Goal: Task Accomplishment & Management: Manage account settings

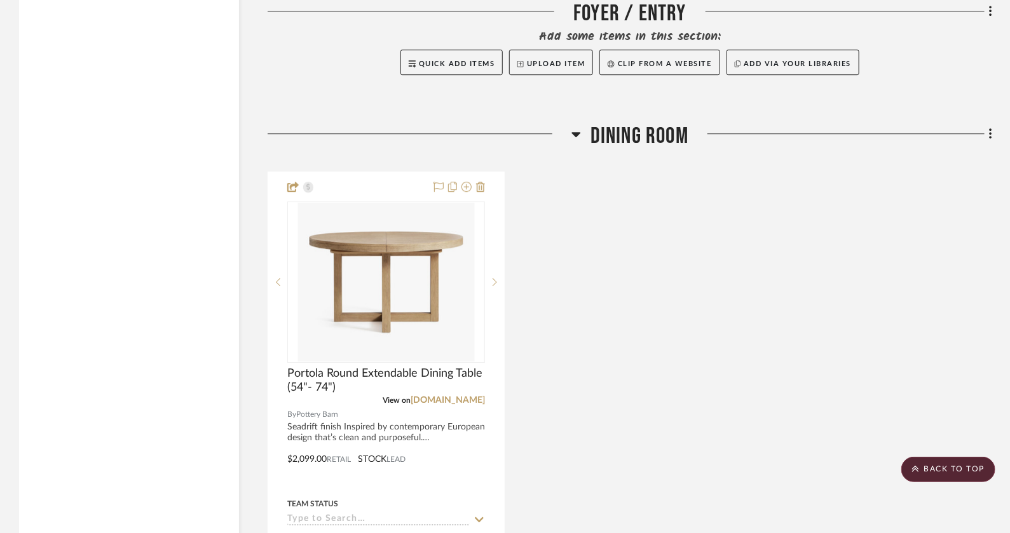
scroll to position [3999, 0]
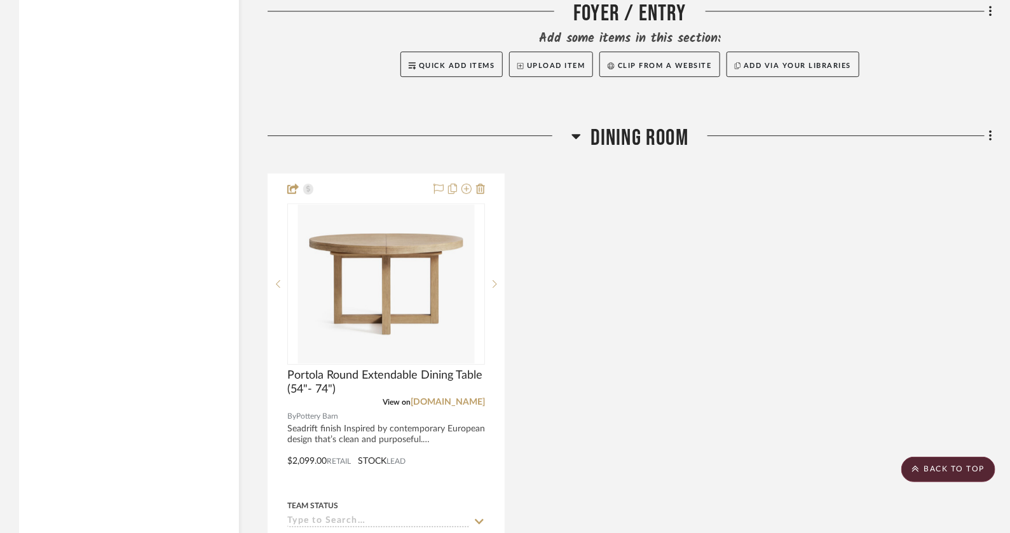
click at [590, 266] on div "Portola Round Extendable Dining Table (54"- 74") View on [DOMAIN_NAME] By Potte…" at bounding box center [630, 453] width 725 height 558
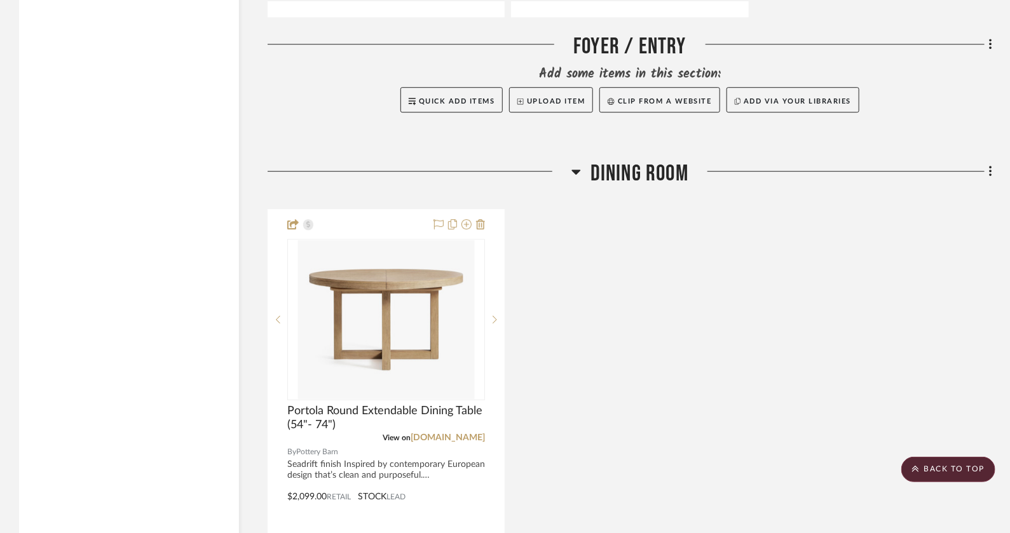
scroll to position [3956, 0]
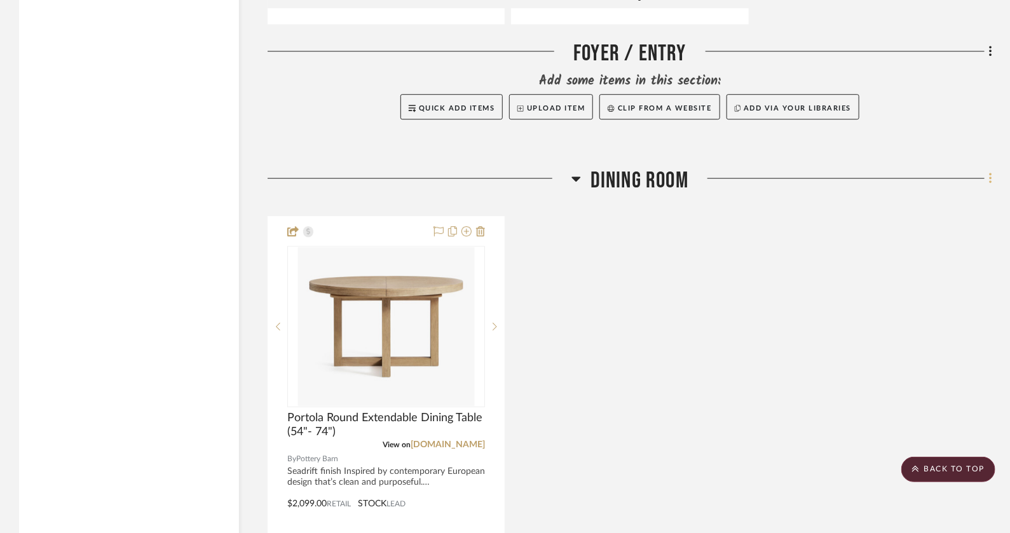
click at [992, 172] on icon at bounding box center [991, 179] width 4 height 14
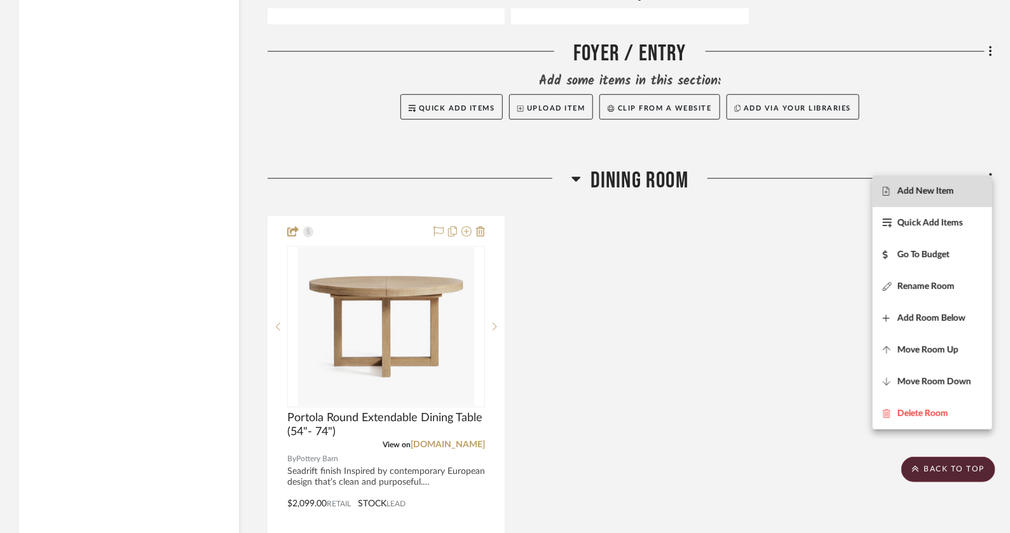
click at [943, 187] on span "Add New Item" at bounding box center [926, 191] width 57 height 11
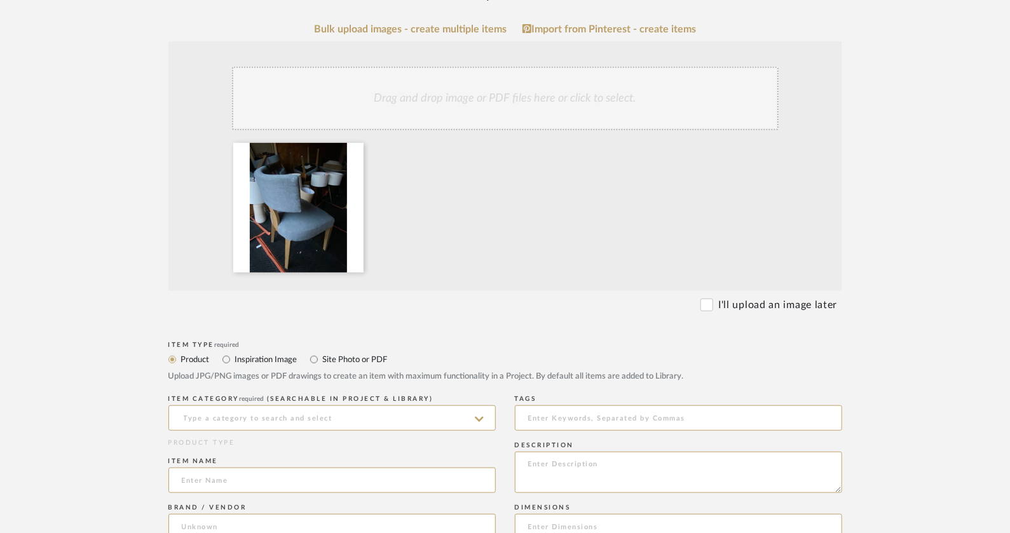
scroll to position [270, 0]
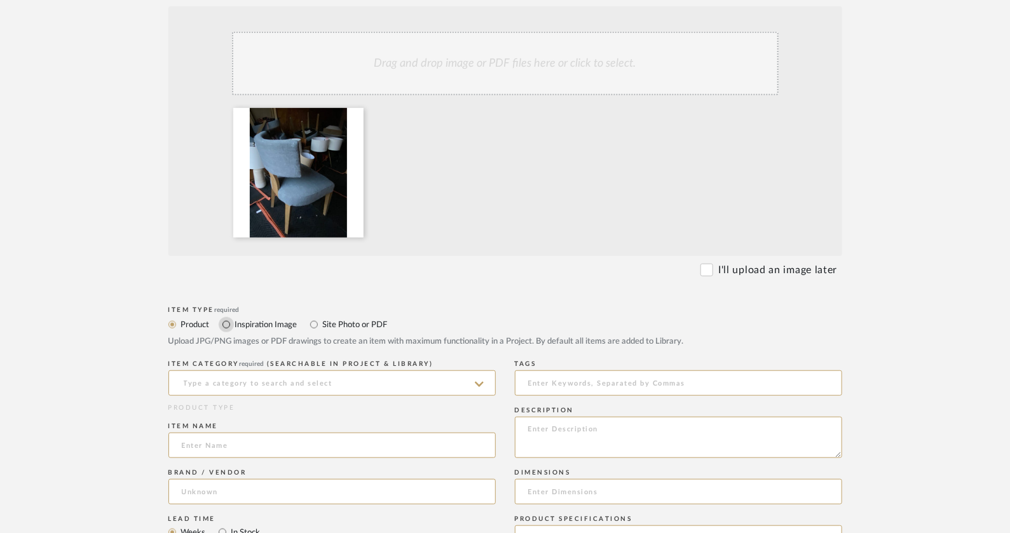
click at [228, 324] on input "Inspiration Image" at bounding box center [226, 324] width 15 height 15
radio input "true"
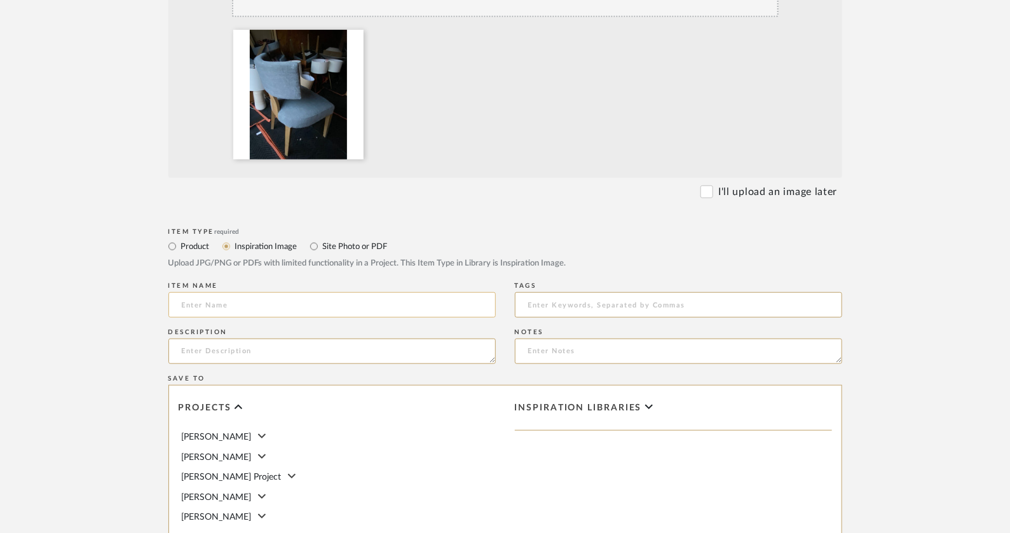
scroll to position [361, 0]
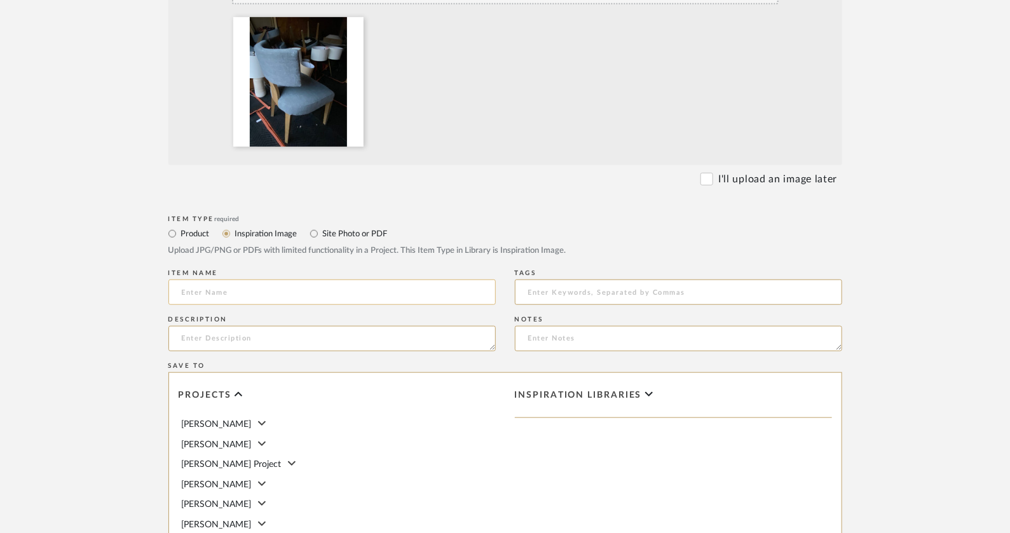
click at [259, 294] on input at bounding box center [331, 292] width 327 height 25
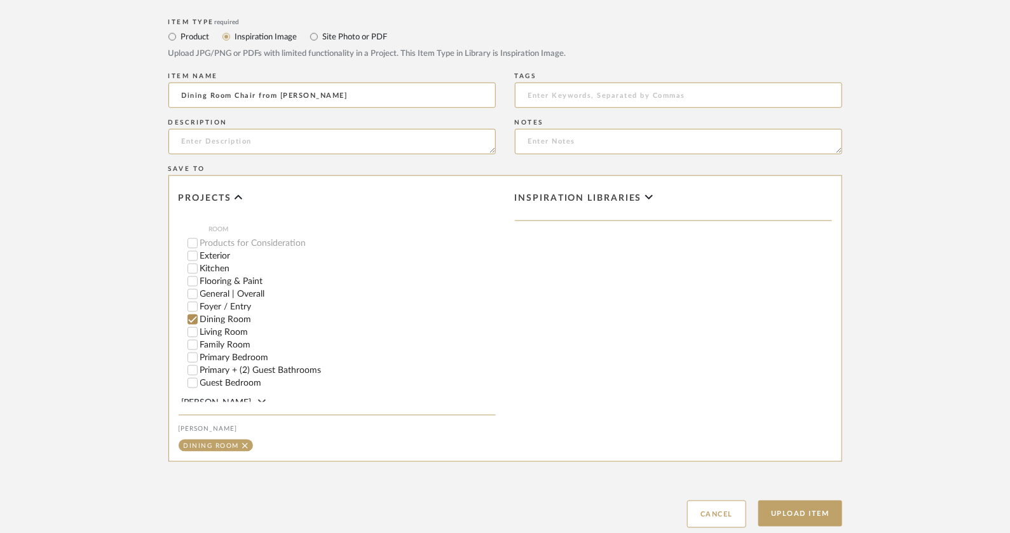
scroll to position [643, 0]
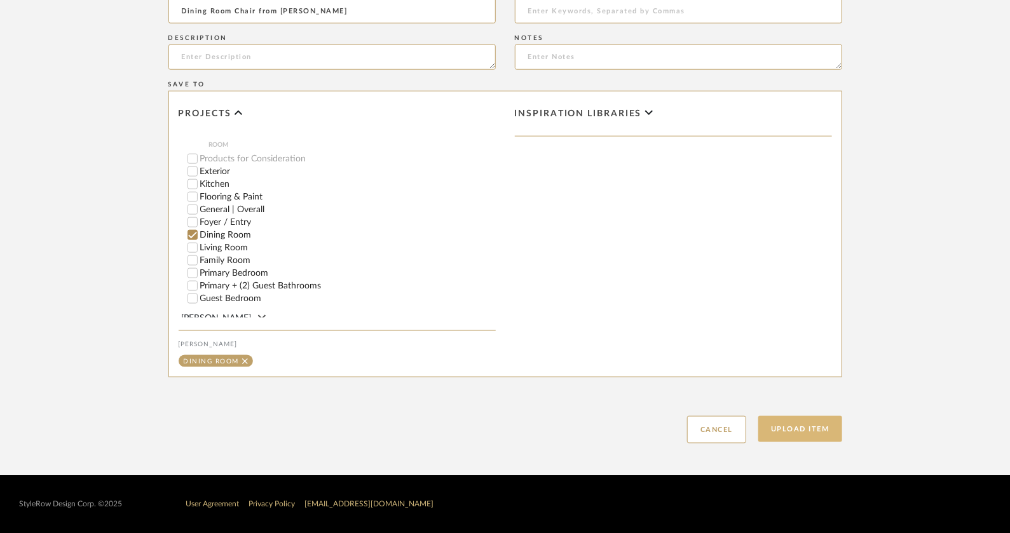
type input "Dining Room Chair from [PERSON_NAME]"
click at [813, 419] on button "Upload Item" at bounding box center [800, 429] width 84 height 26
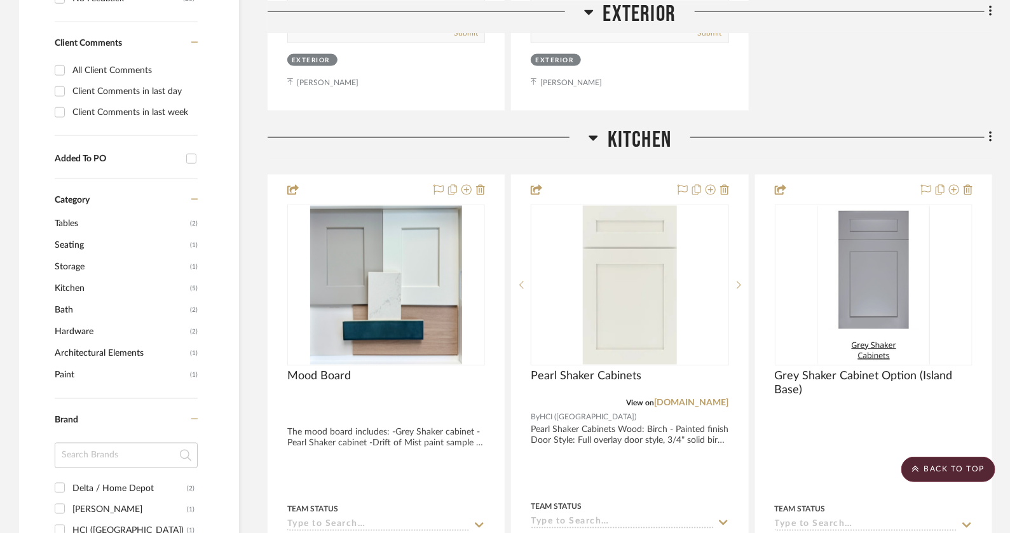
scroll to position [821, 0]
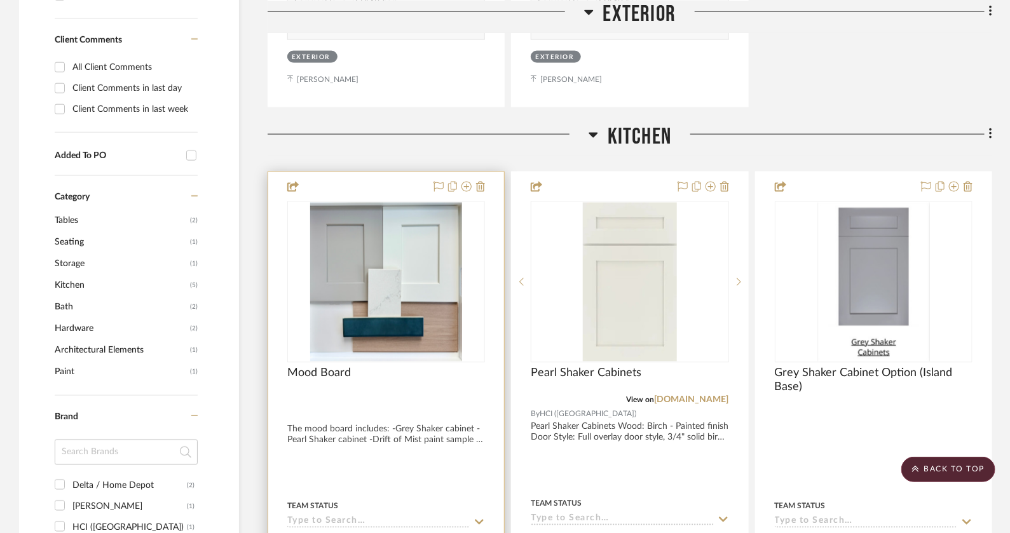
click at [452, 448] on div at bounding box center [386, 451] width 236 height 559
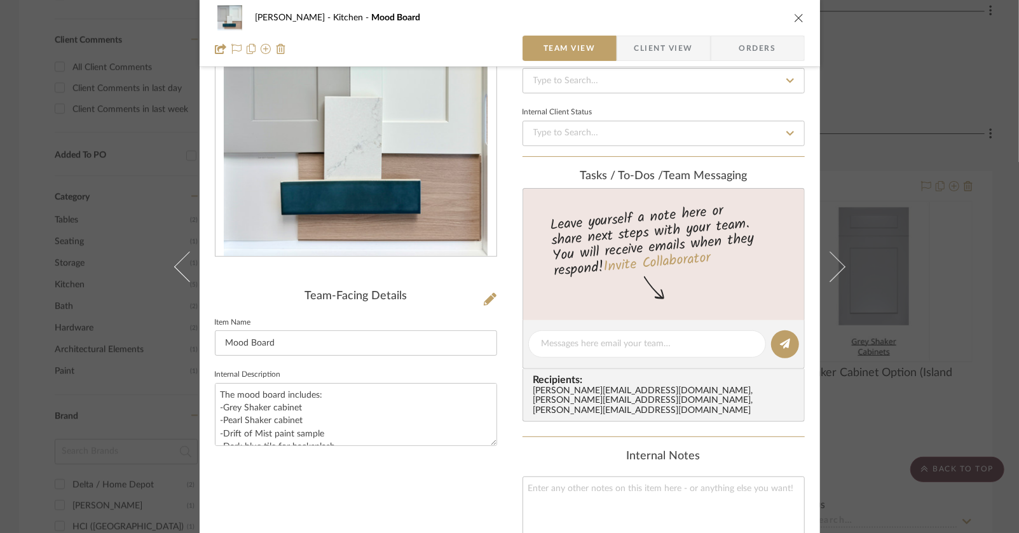
scroll to position [106, 0]
click at [390, 423] on textarea "The mood board includes: -Grey Shaker cabinet -Pearl Shaker cabinet -Drift of M…" at bounding box center [356, 416] width 282 height 63
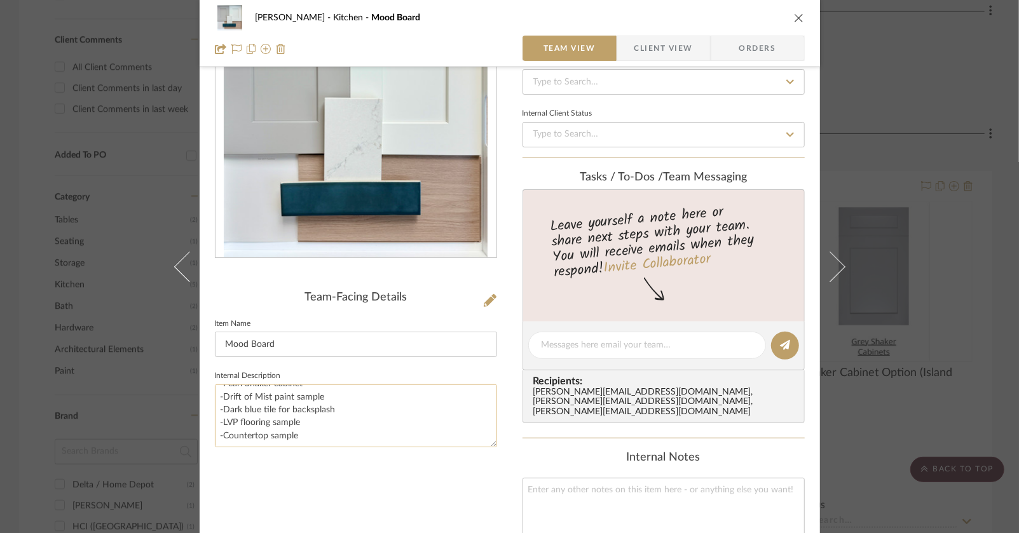
scroll to position [38, 0]
click at [371, 403] on textarea "The mood board includes: -Grey Shaker cabinet -Pearl Shaker cabinet -Drift of M…" at bounding box center [356, 416] width 282 height 63
click at [359, 423] on textarea "The mood board includes: -Grey Shaker cabinet -Pearl Shaker cabinet -Drift of M…" at bounding box center [356, 416] width 282 height 63
click at [352, 438] on textarea "The mood board includes: -Grey Shaker cabinet -Pearl Shaker cabinet -Drift of M…" at bounding box center [356, 416] width 282 height 63
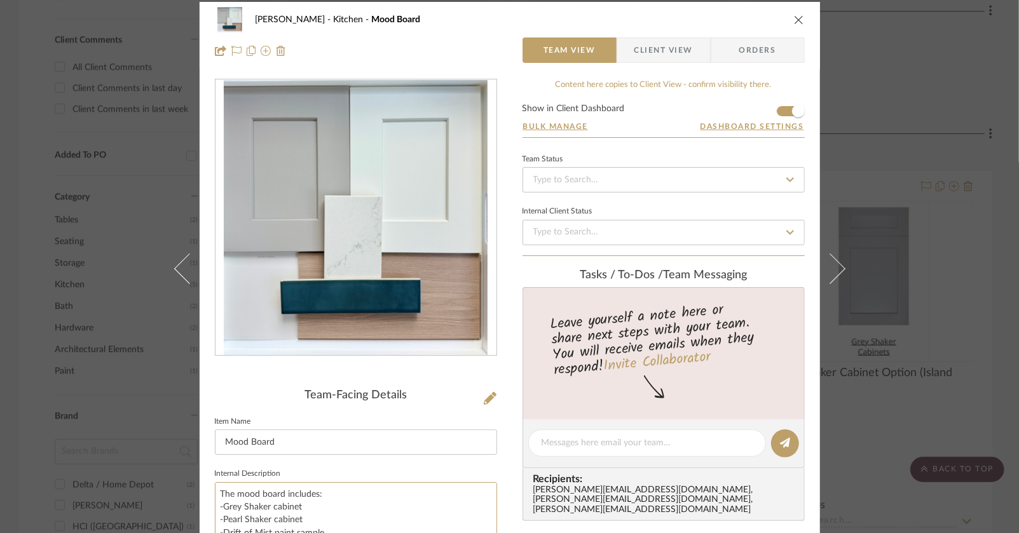
scroll to position [0, 0]
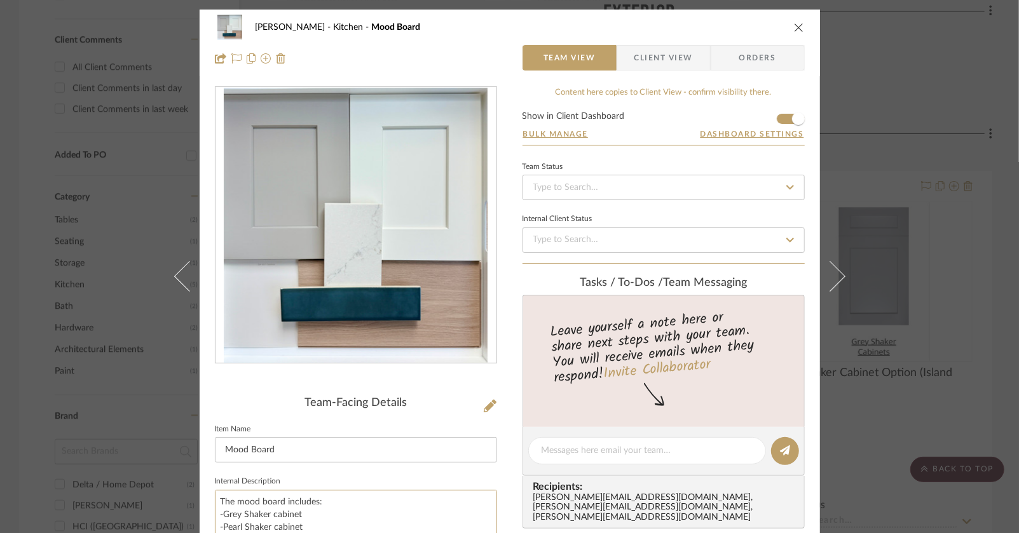
type textarea "The mood board includes: -Grey Shaker cabinet -Pearl Shaker cabinet -Drift of M…"
click at [798, 27] on icon "close" at bounding box center [799, 27] width 10 height 10
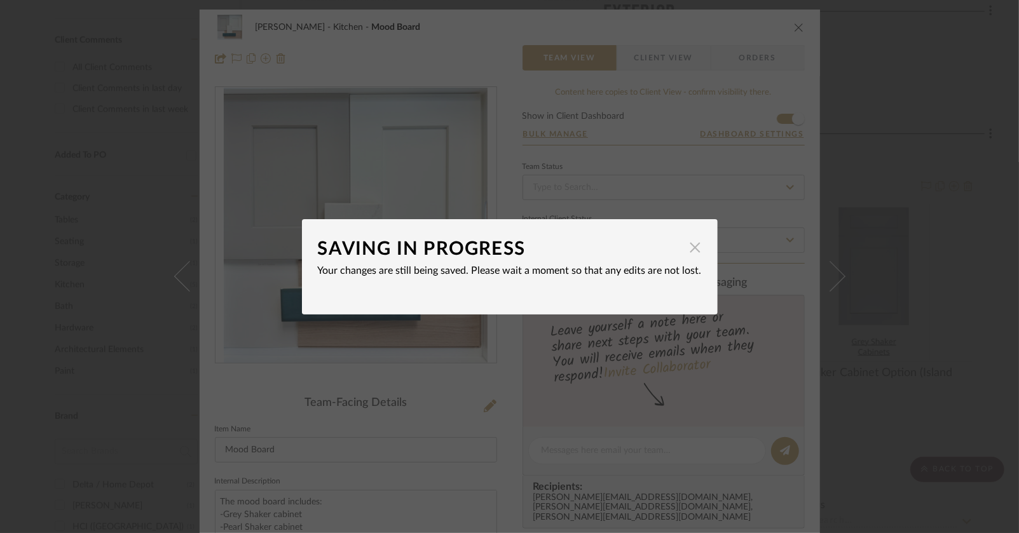
click at [696, 249] on span "button" at bounding box center [695, 247] width 25 height 25
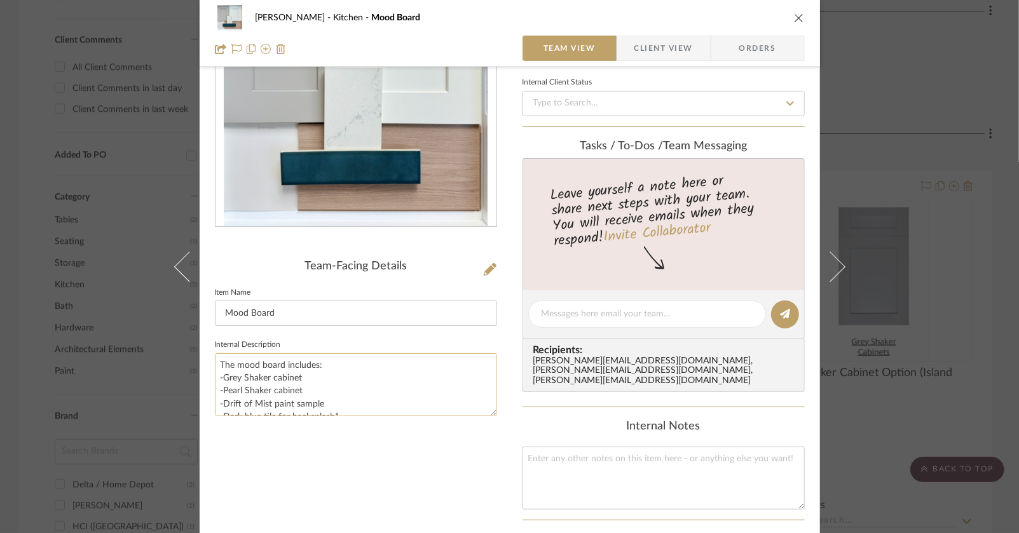
scroll to position [77, 0]
click at [327, 489] on div "Team-Facing Details Item Name Mood Board Internal Description The mood board in…" at bounding box center [356, 339] width 282 height 779
click at [794, 17] on icon "close" at bounding box center [799, 18] width 10 height 10
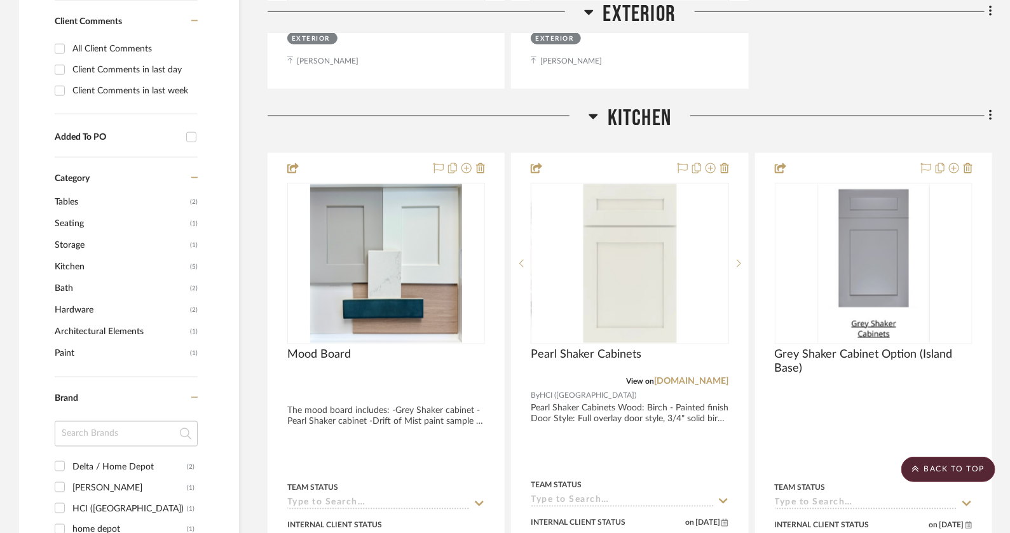
scroll to position [841, 0]
click at [989, 114] on icon at bounding box center [991, 114] width 4 height 14
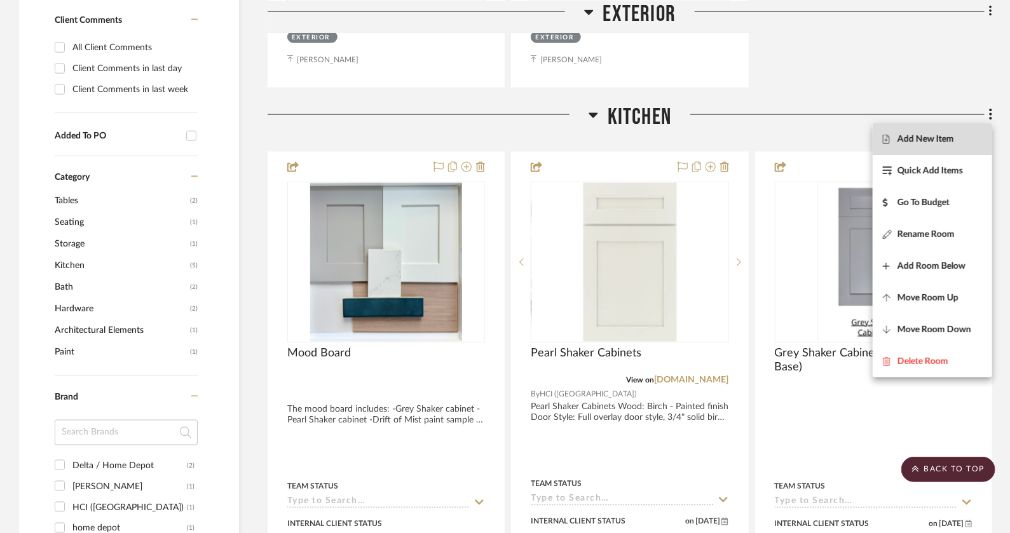
click at [948, 134] on span "Add New Item" at bounding box center [926, 139] width 57 height 11
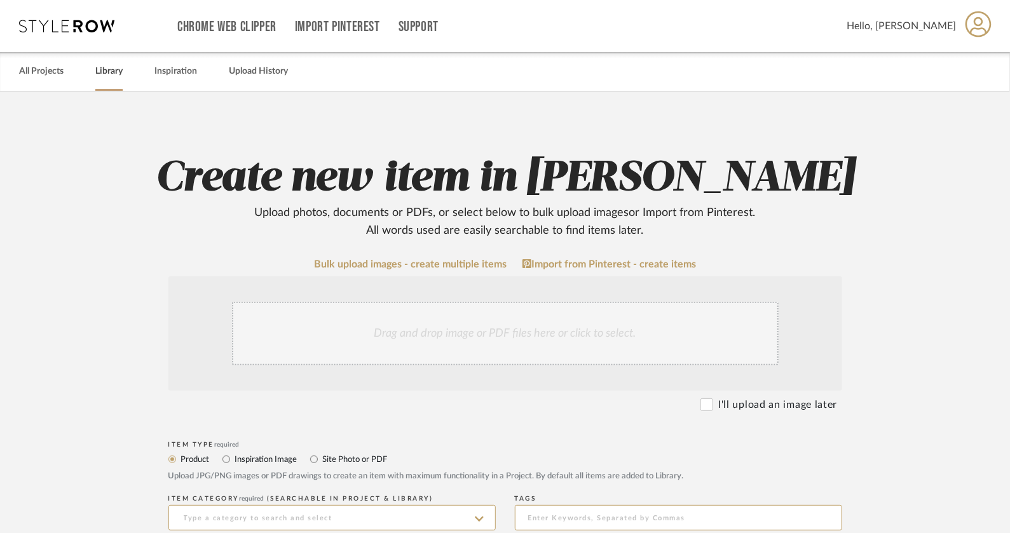
click at [117, 71] on link "Library" at bounding box center [108, 71] width 27 height 17
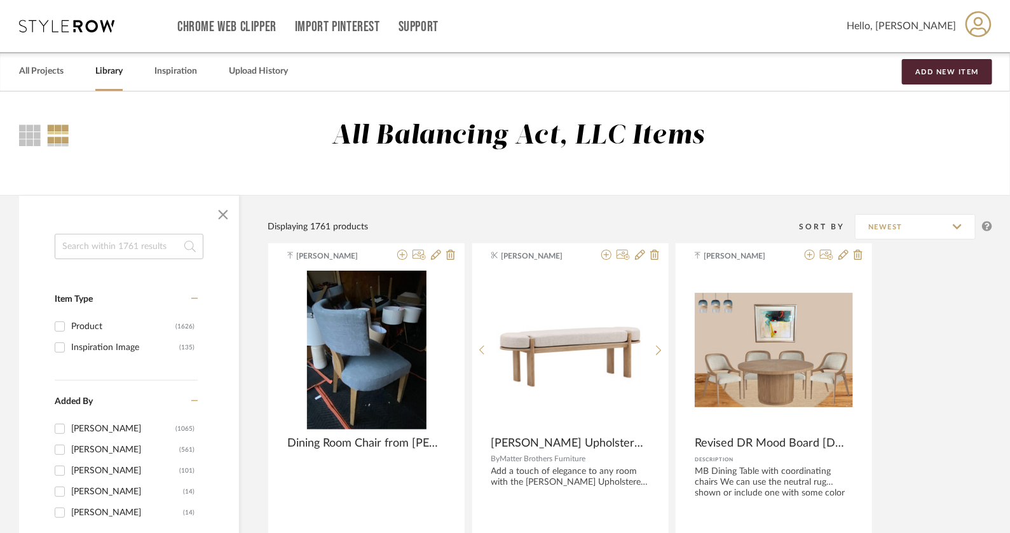
click at [144, 247] on input at bounding box center [129, 246] width 149 height 25
click at [113, 250] on input at bounding box center [129, 246] width 149 height 25
type input "Glass pendant"
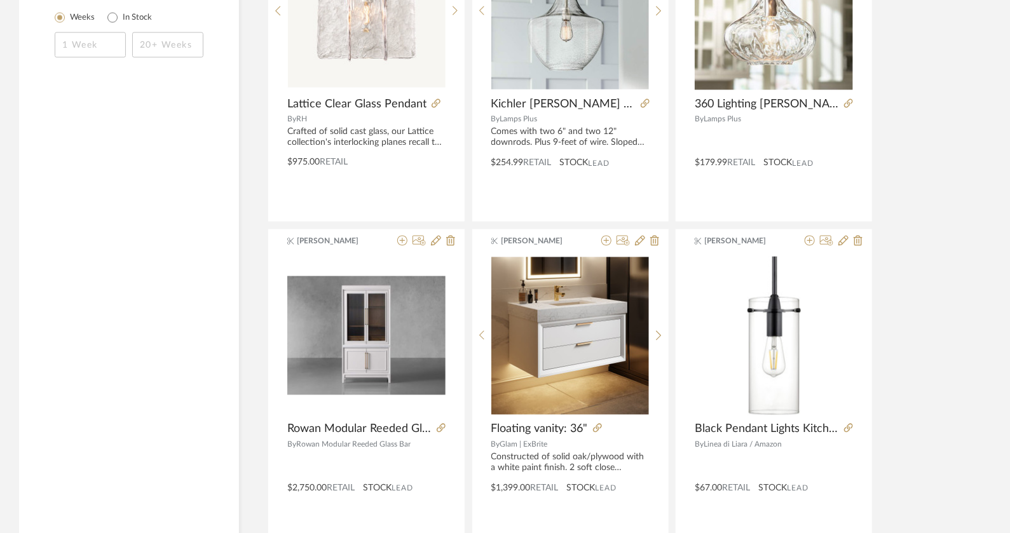
scroll to position [1123, 0]
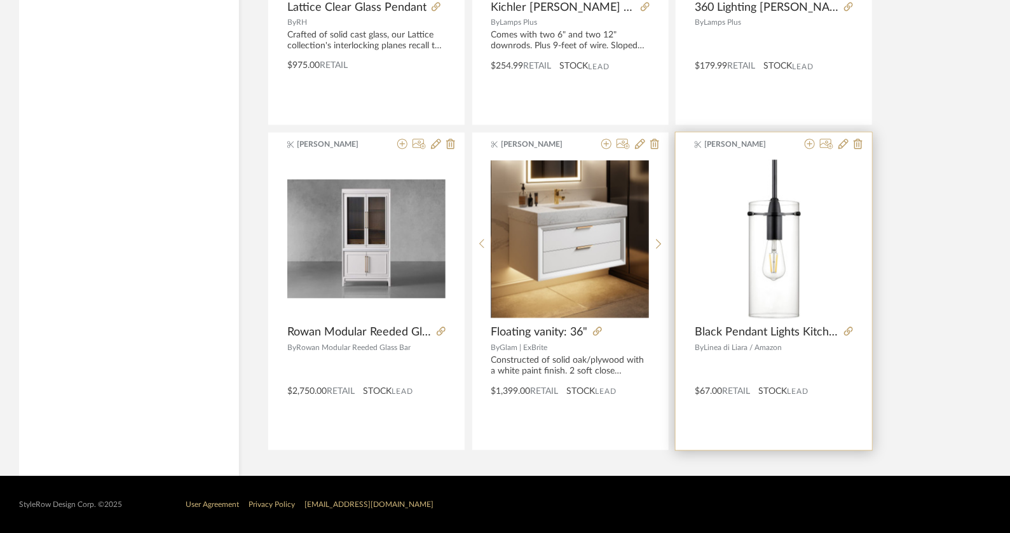
click at [791, 252] on img "0" at bounding box center [774, 239] width 53 height 159
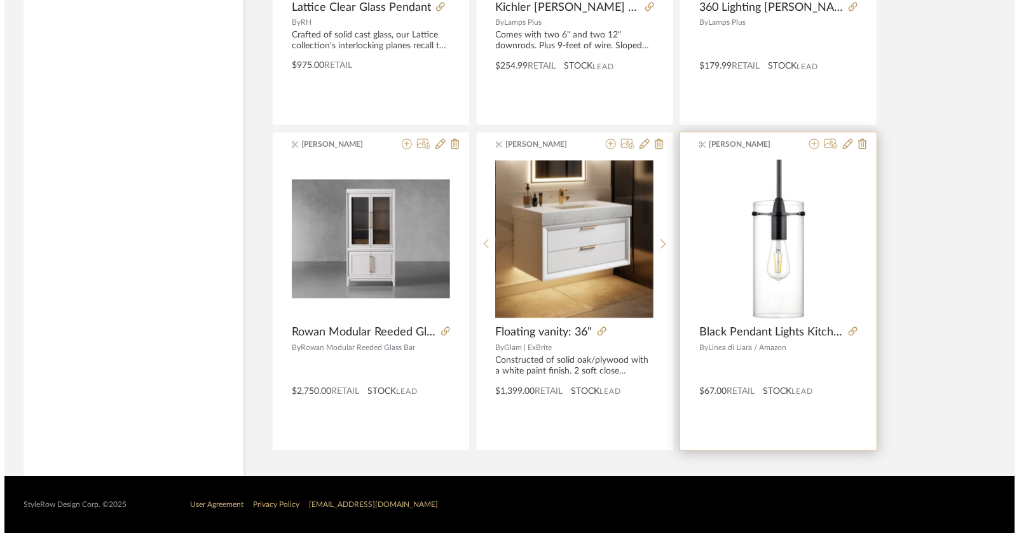
scroll to position [0, 0]
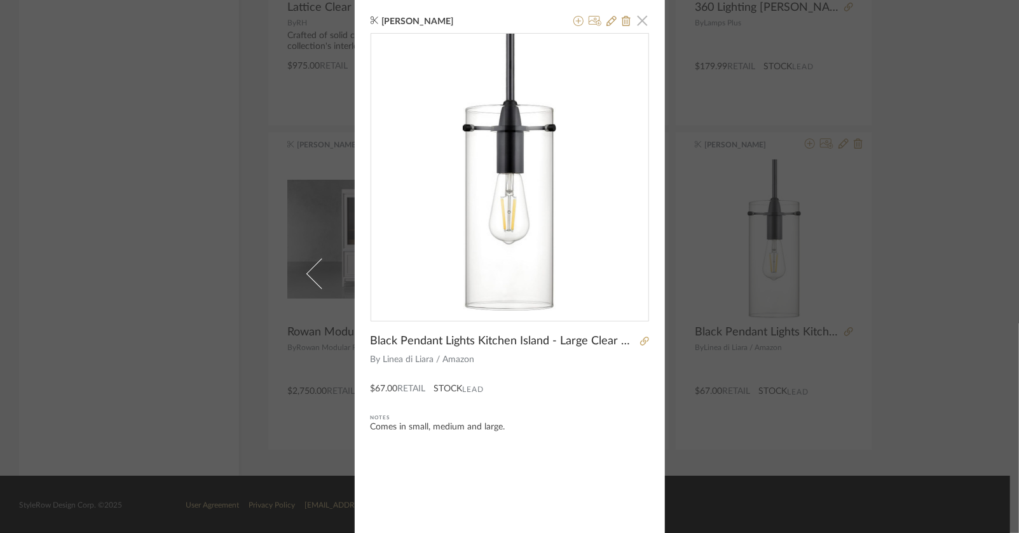
click at [636, 24] on span "button" at bounding box center [642, 20] width 25 height 25
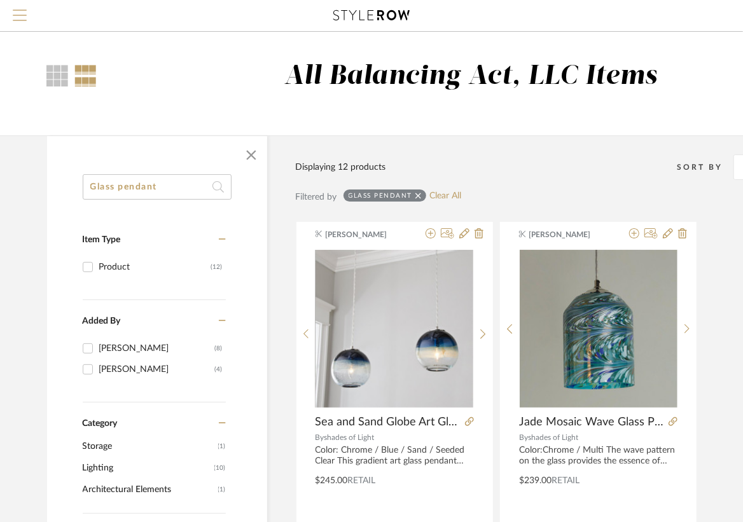
click at [25, 11] on span "Menu" at bounding box center [20, 19] width 14 height 19
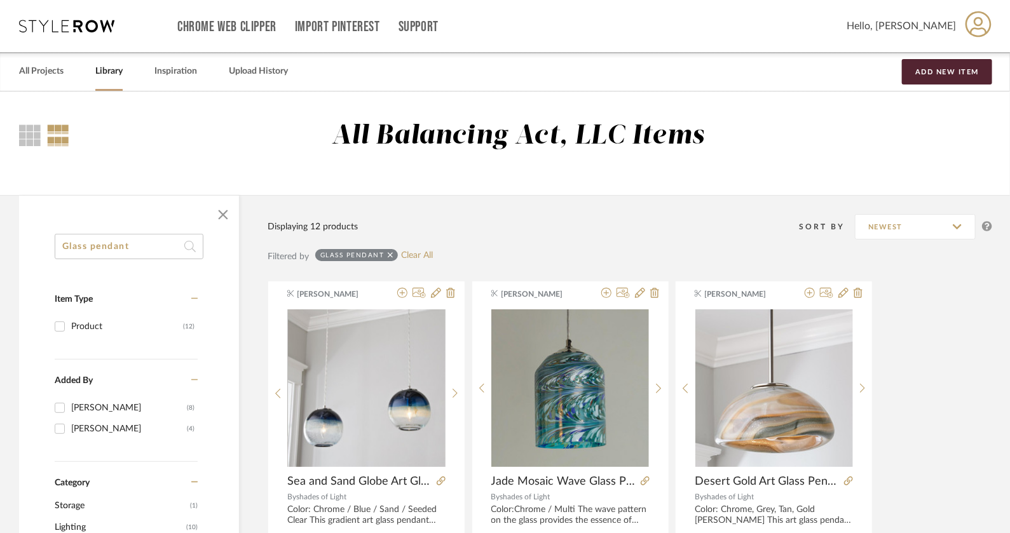
click at [74, 24] on icon at bounding box center [66, 26] width 95 height 13
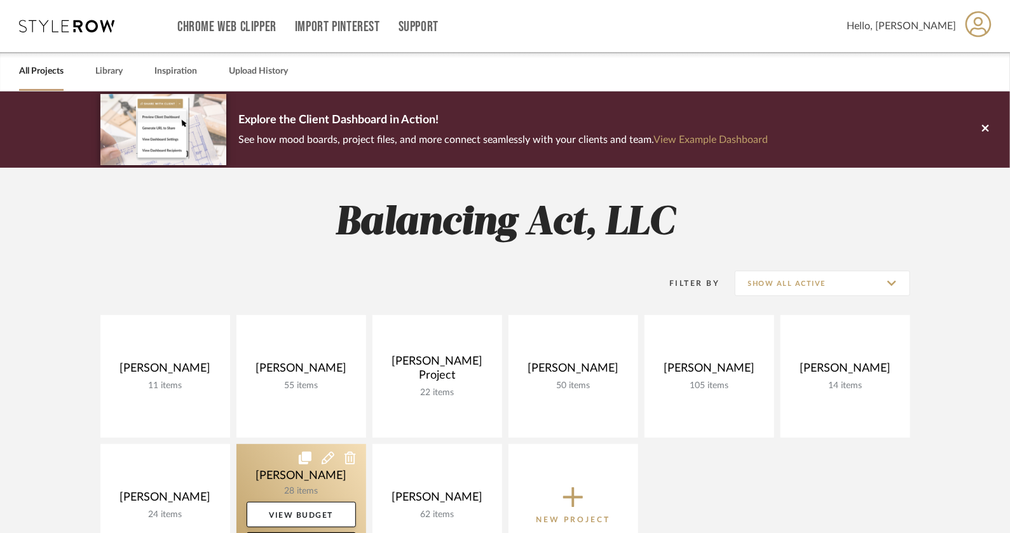
scroll to position [109, 0]
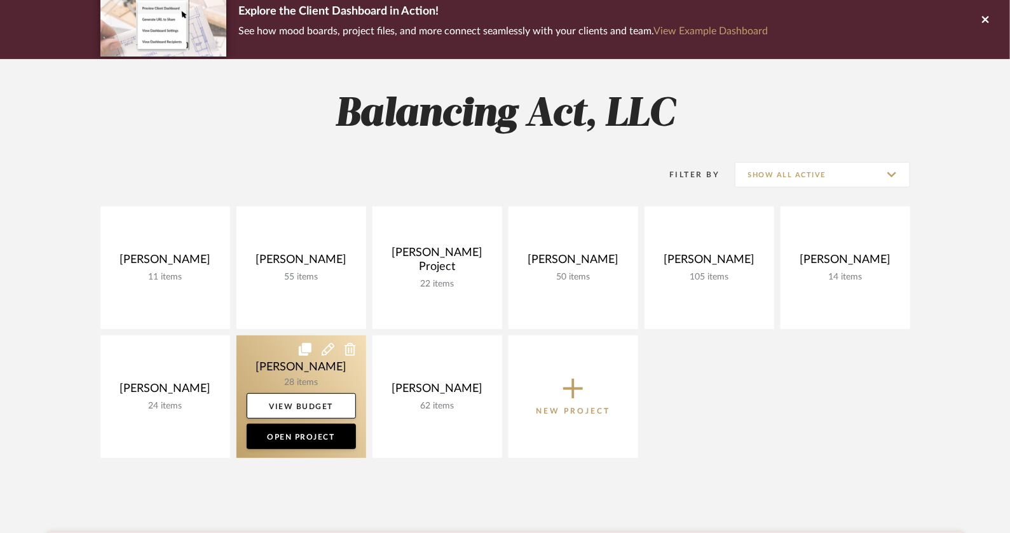
click at [321, 378] on link at bounding box center [301, 397] width 130 height 123
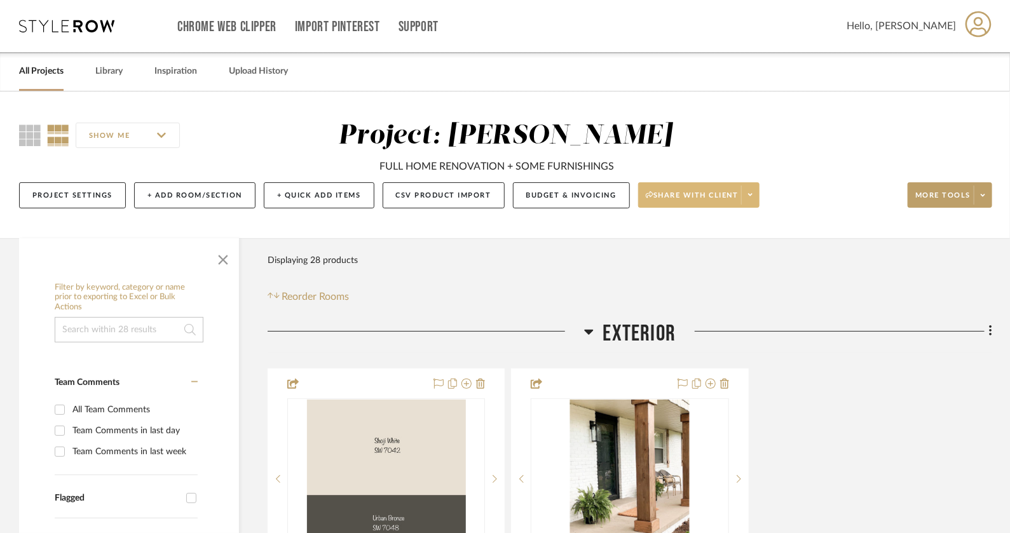
click at [689, 194] on span "Share with client" at bounding box center [692, 200] width 93 height 19
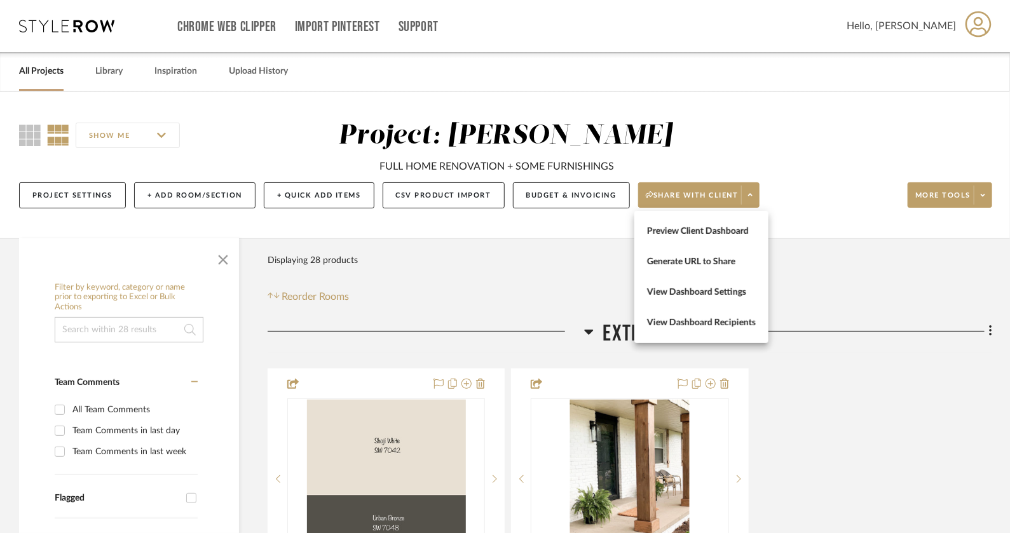
click at [812, 295] on div at bounding box center [505, 266] width 1010 height 533
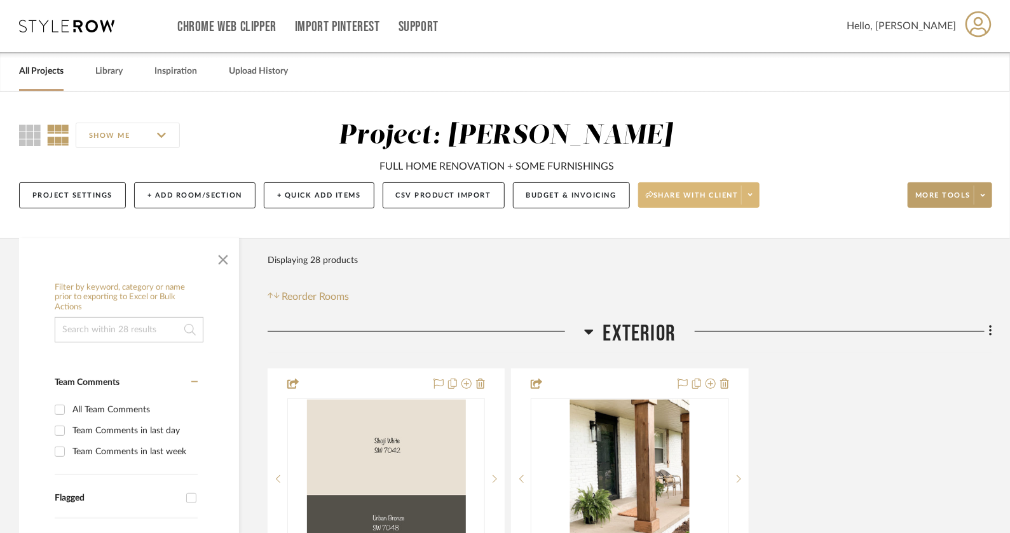
click at [688, 202] on span "Share with client" at bounding box center [692, 200] width 93 height 19
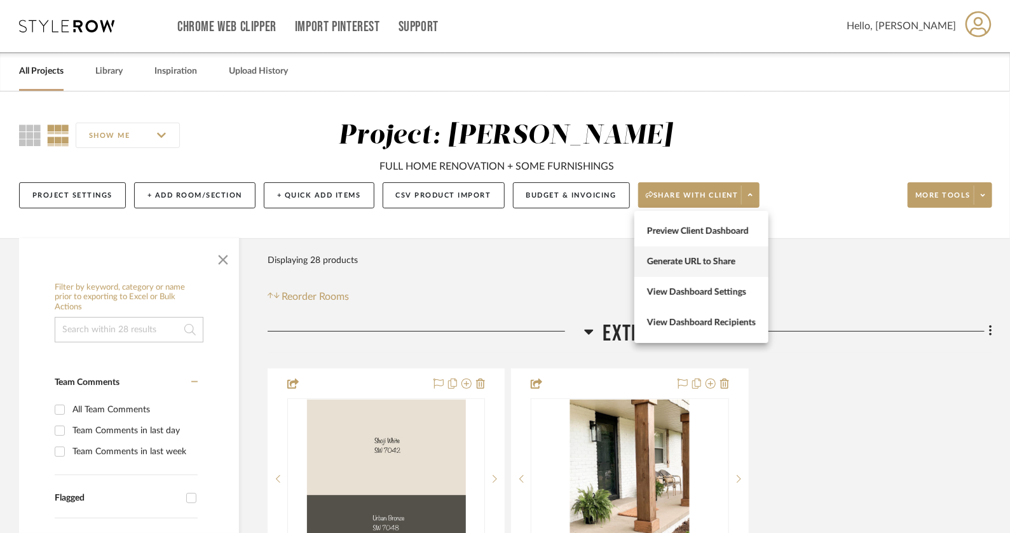
click at [699, 264] on span "Generate URL to Share" at bounding box center [701, 262] width 109 height 11
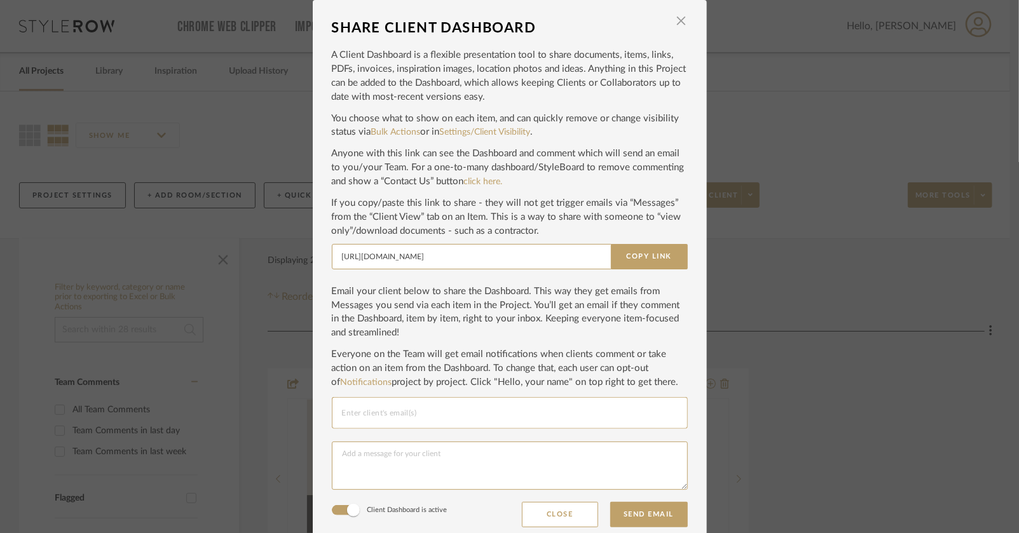
click at [447, 409] on input "Email selection" at bounding box center [510, 413] width 336 height 15
click at [585, 501] on div at bounding box center [510, 471] width 356 height 64
click at [584, 521] on button "Close" at bounding box center [560, 514] width 76 height 25
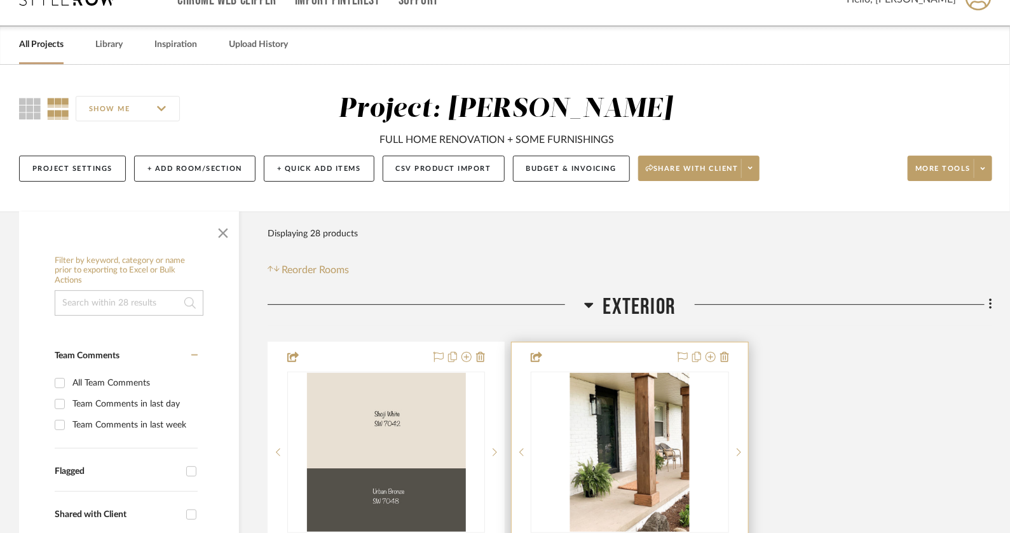
scroll to position [25, 0]
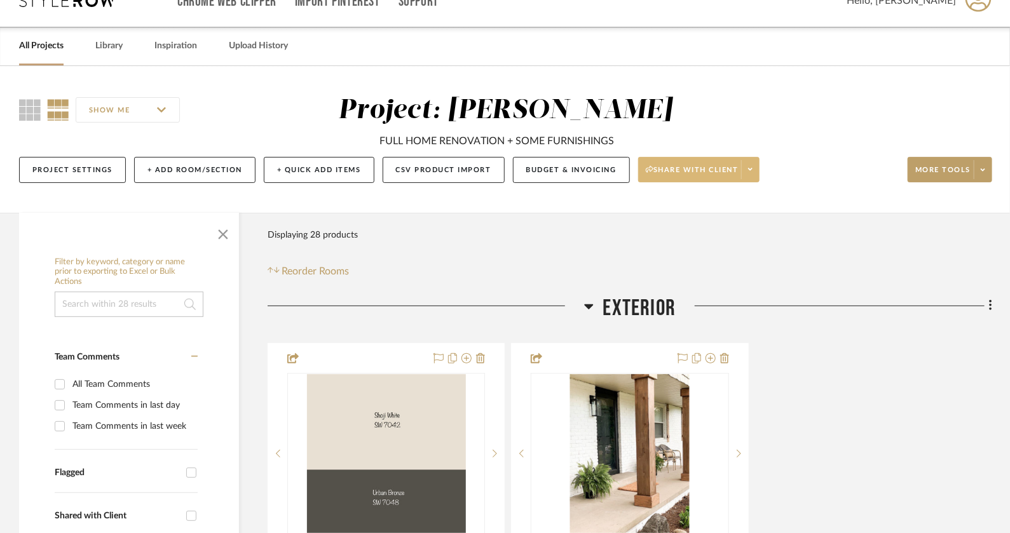
click at [751, 175] on span at bounding box center [750, 169] width 18 height 19
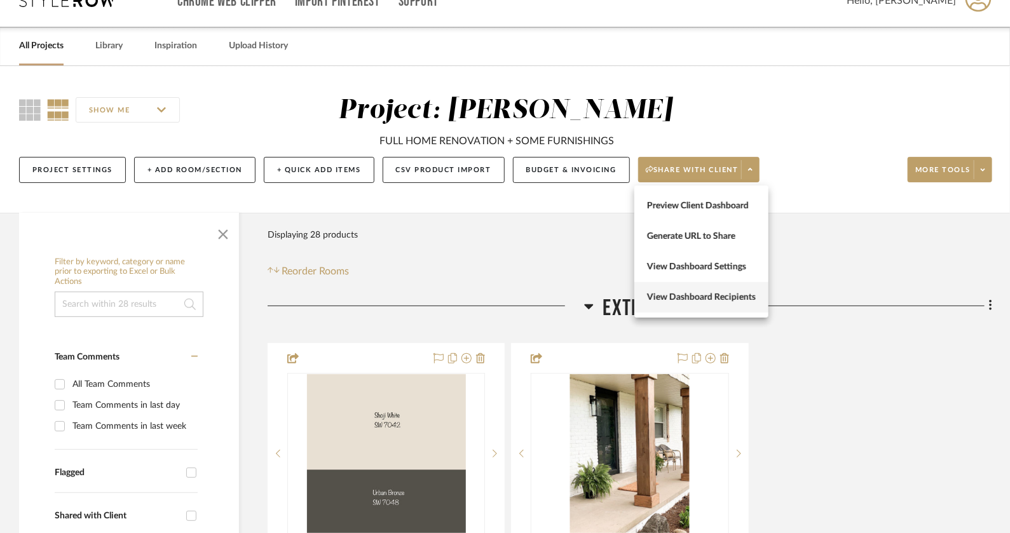
click at [732, 298] on span "View Dashboard Recipients" at bounding box center [701, 297] width 109 height 11
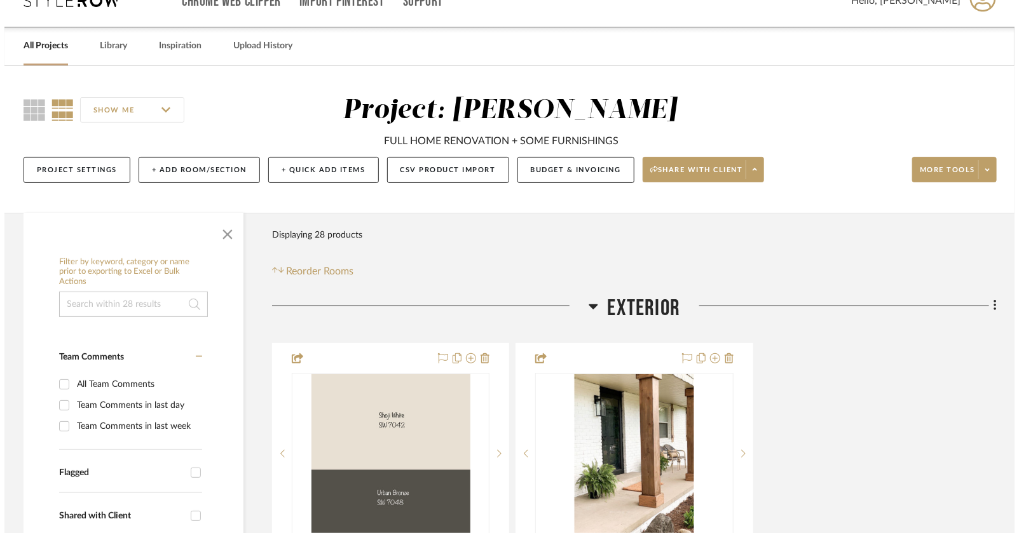
scroll to position [0, 0]
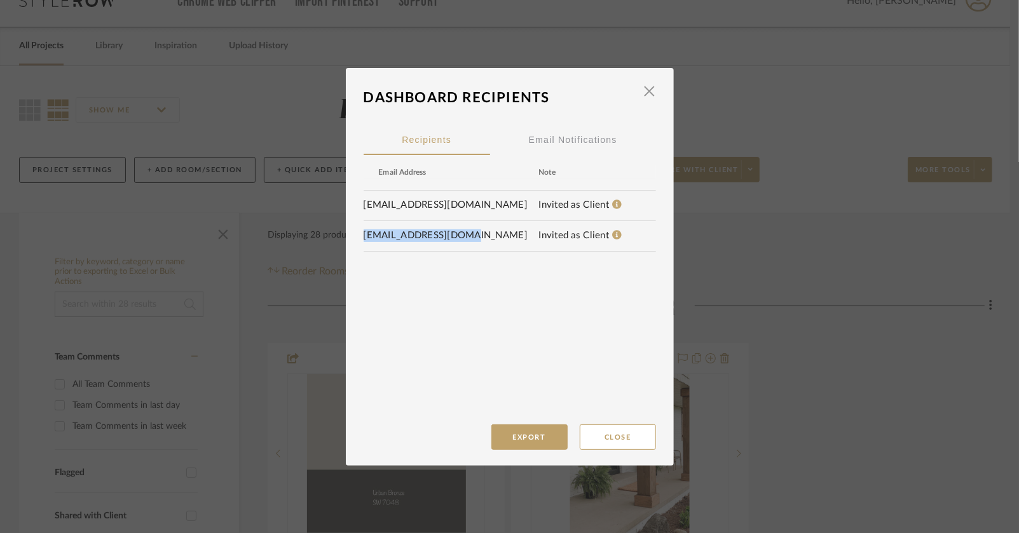
drag, startPoint x: 476, startPoint y: 233, endPoint x: 357, endPoint y: 233, distance: 118.9
click at [357, 233] on dialog-content "Dashboard Recipients × Recipients Email Notifications Email Address Note [EMAIL…" at bounding box center [510, 267] width 328 height 398
copy td "[EMAIL_ADDRESS][DOMAIN_NAME]"
click at [621, 435] on button "Close" at bounding box center [618, 437] width 76 height 25
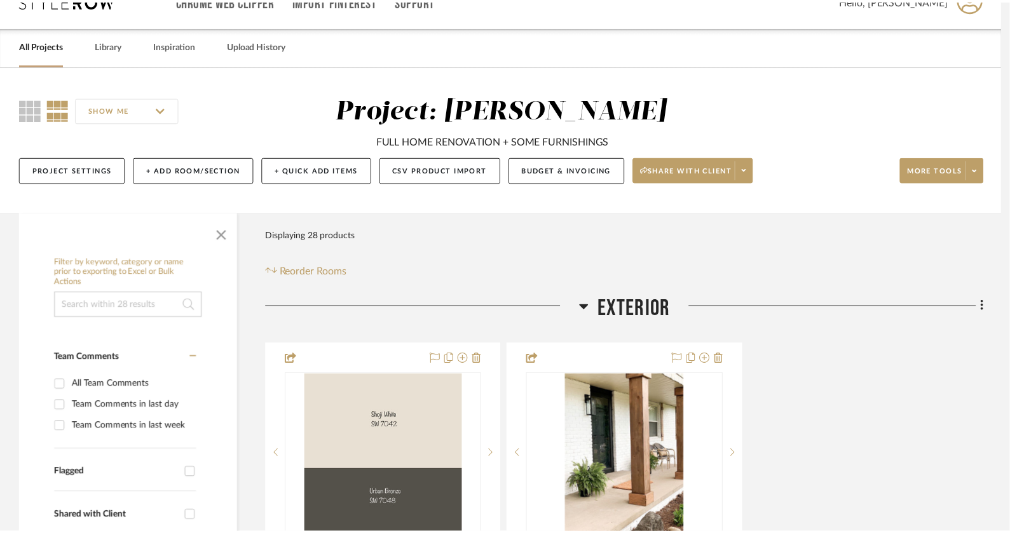
scroll to position [25, 0]
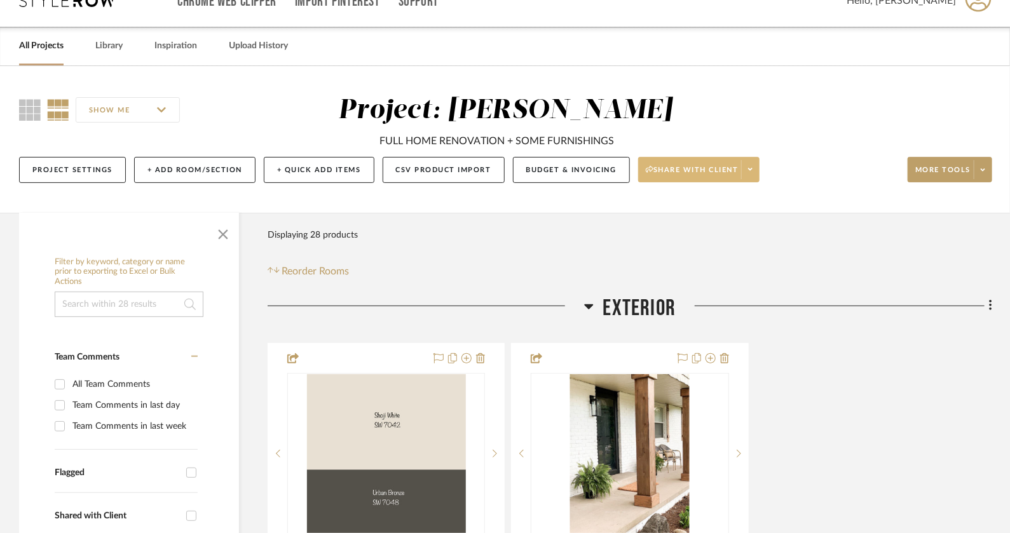
click at [702, 174] on span "Share with client" at bounding box center [692, 174] width 93 height 19
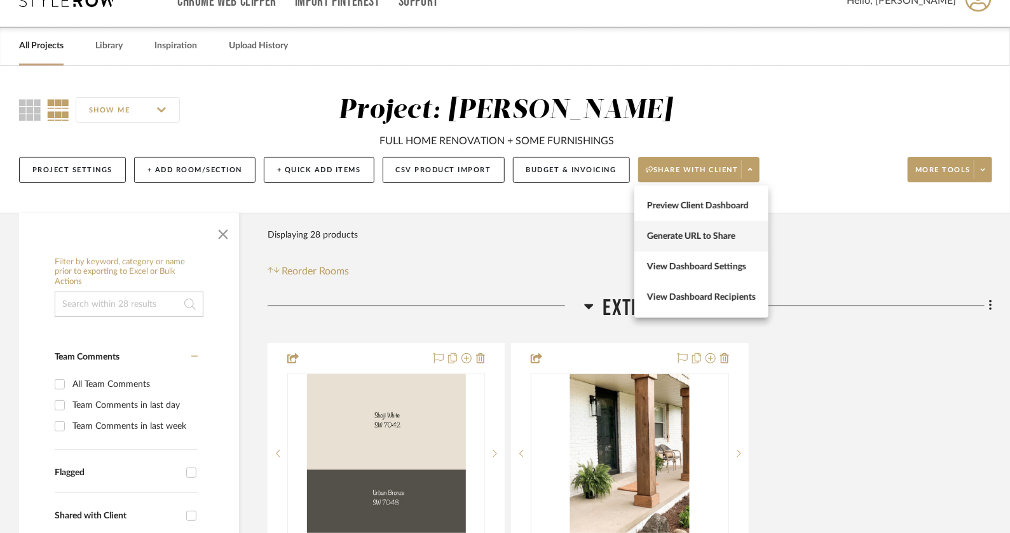
click at [688, 233] on span "Generate URL to Share" at bounding box center [701, 236] width 109 height 11
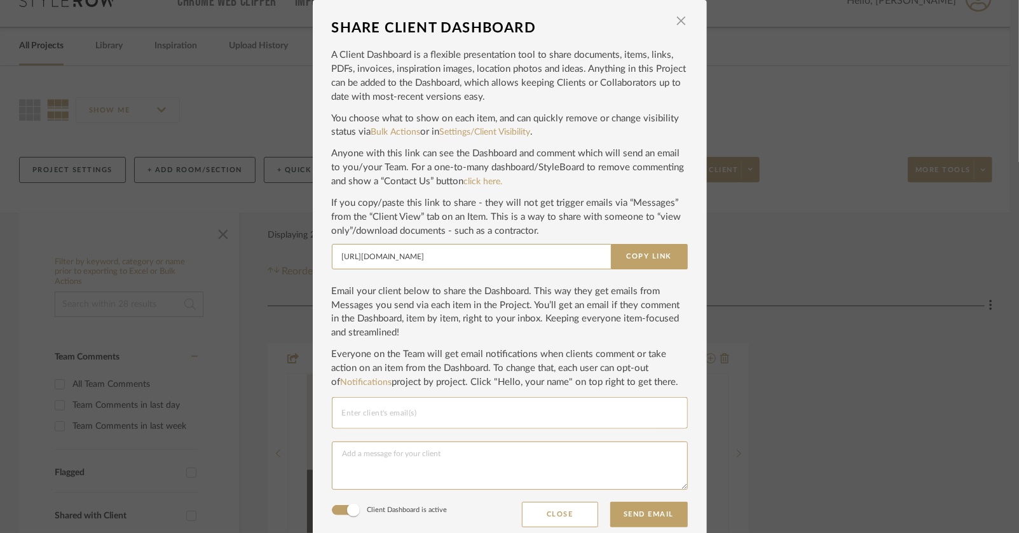
scroll to position [8, 0]
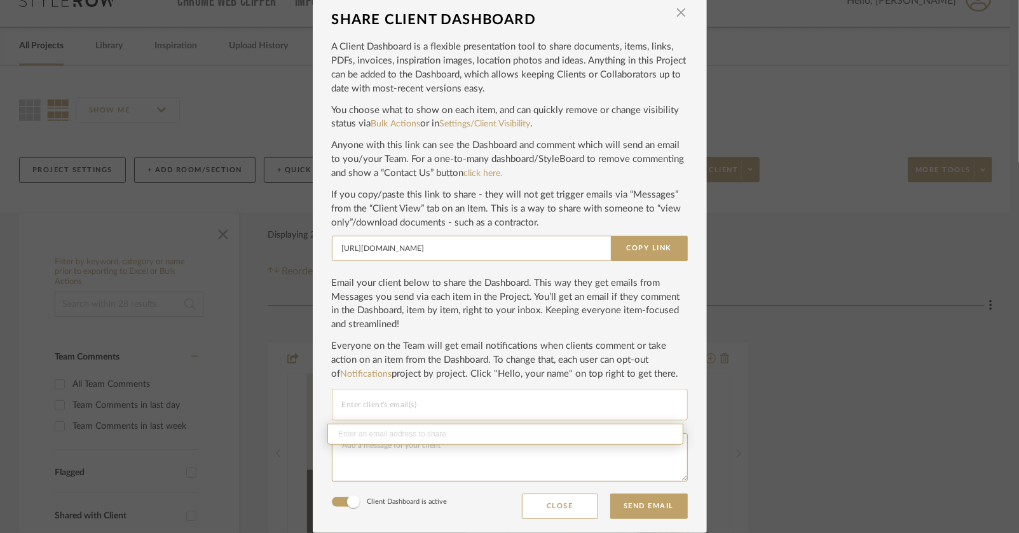
click at [453, 402] on input "Email selection" at bounding box center [510, 404] width 336 height 15
paste input "[EMAIL_ADDRESS][DOMAIN_NAME]"
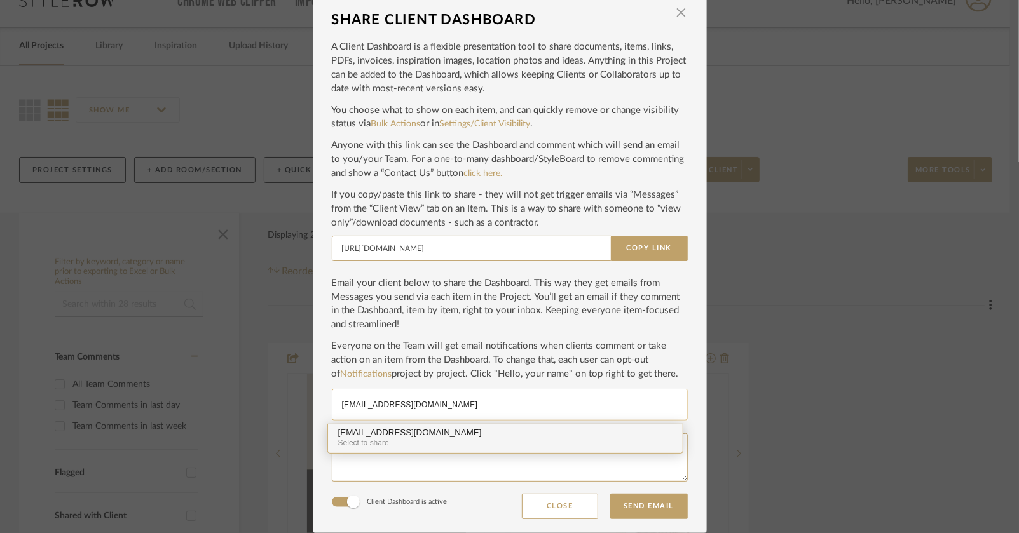
type input "[EMAIL_ADDRESS][DOMAIN_NAME]"
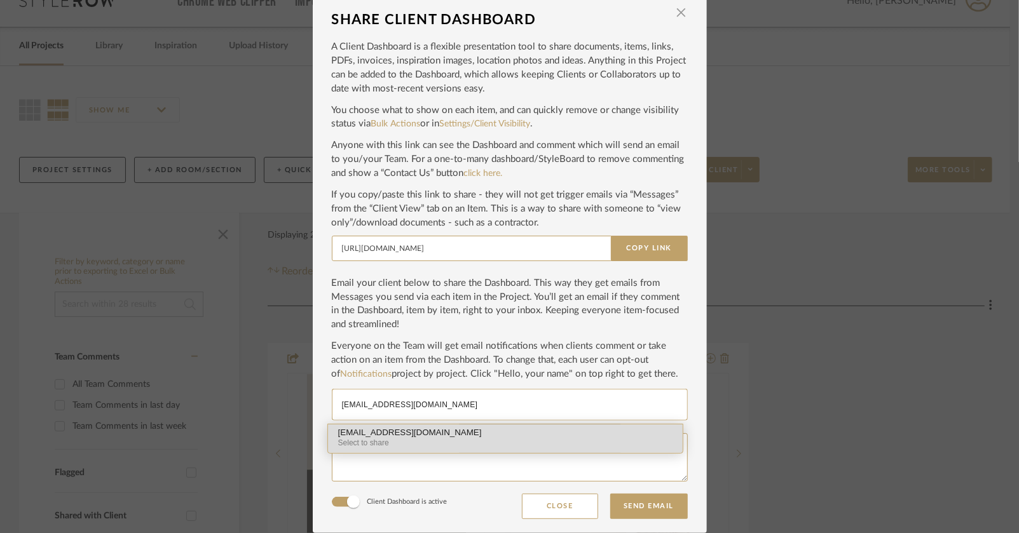
click at [409, 430] on div "[EMAIL_ADDRESS][DOMAIN_NAME]" at bounding box center [505, 433] width 334 height 10
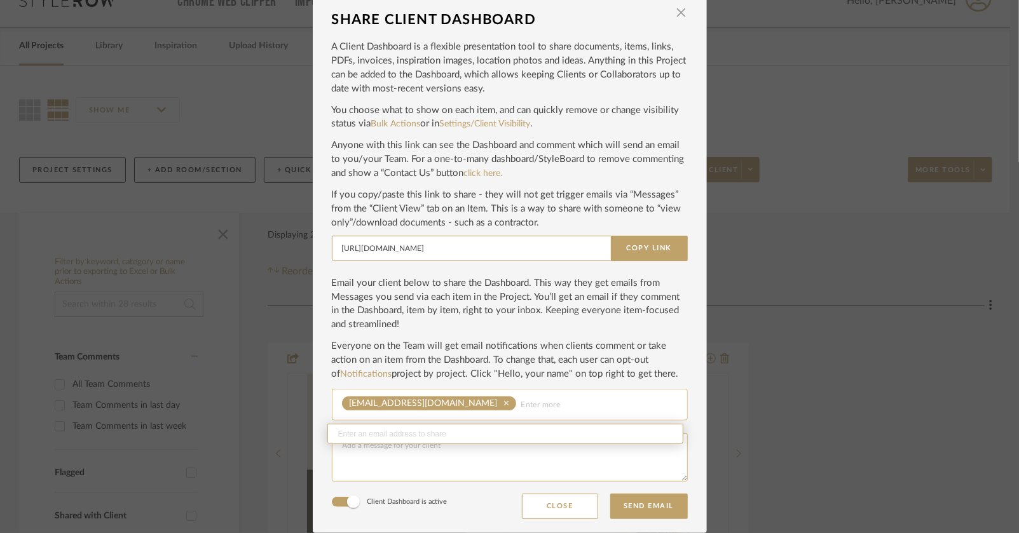
click at [408, 458] on textarea at bounding box center [510, 458] width 356 height 48
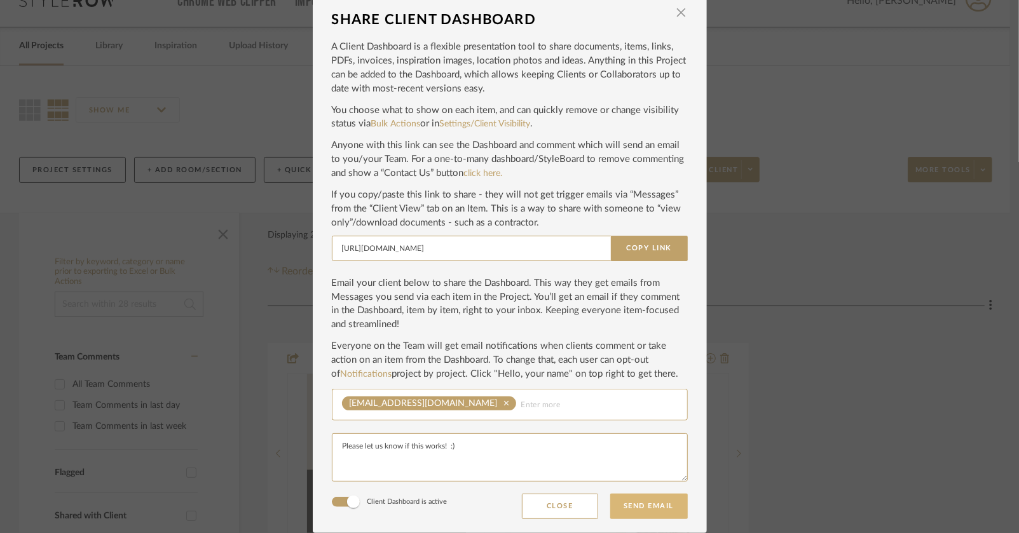
type textarea "Please let us know if this works! :)"
click at [647, 511] on button "Send Email" at bounding box center [649, 506] width 78 height 25
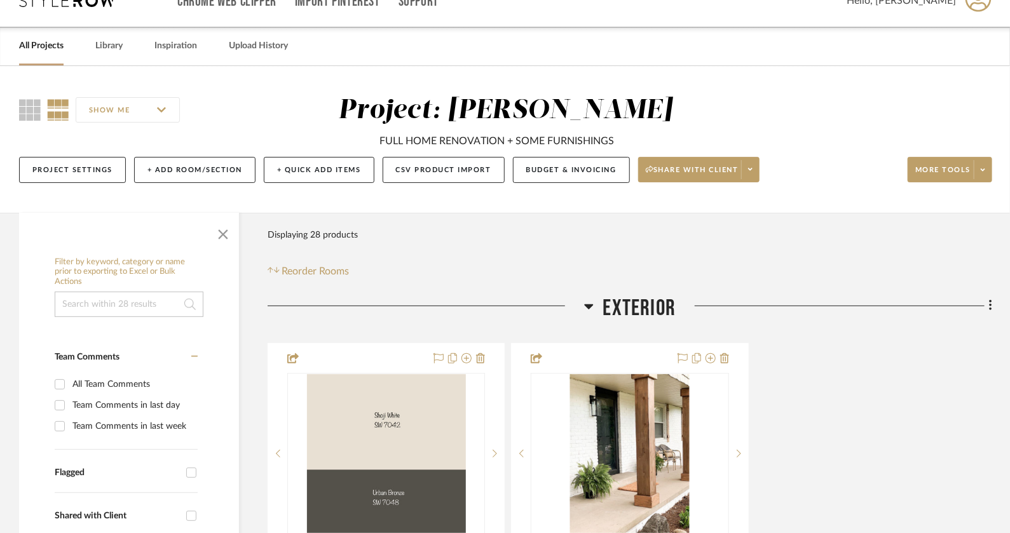
scroll to position [0, 0]
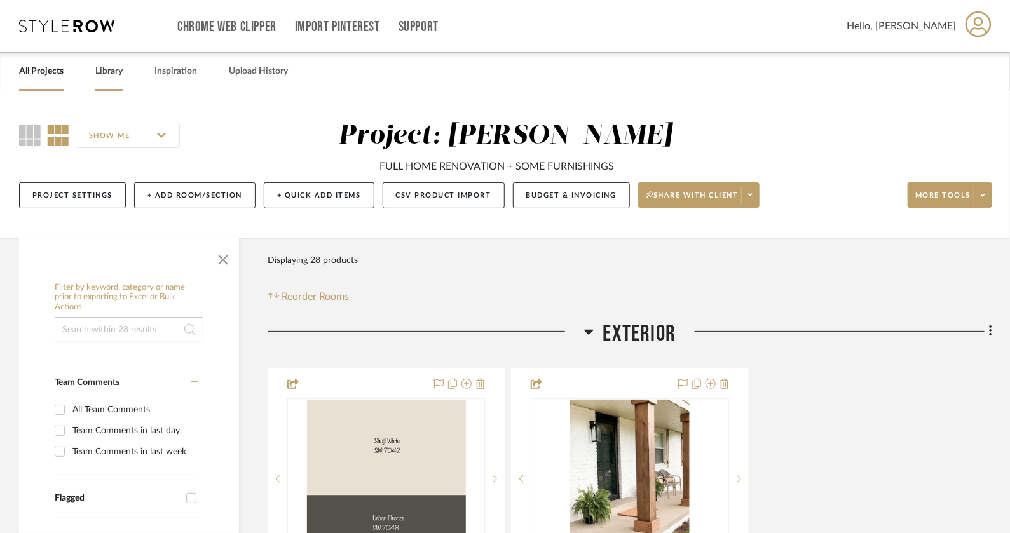
click at [109, 75] on link "Library" at bounding box center [108, 71] width 27 height 17
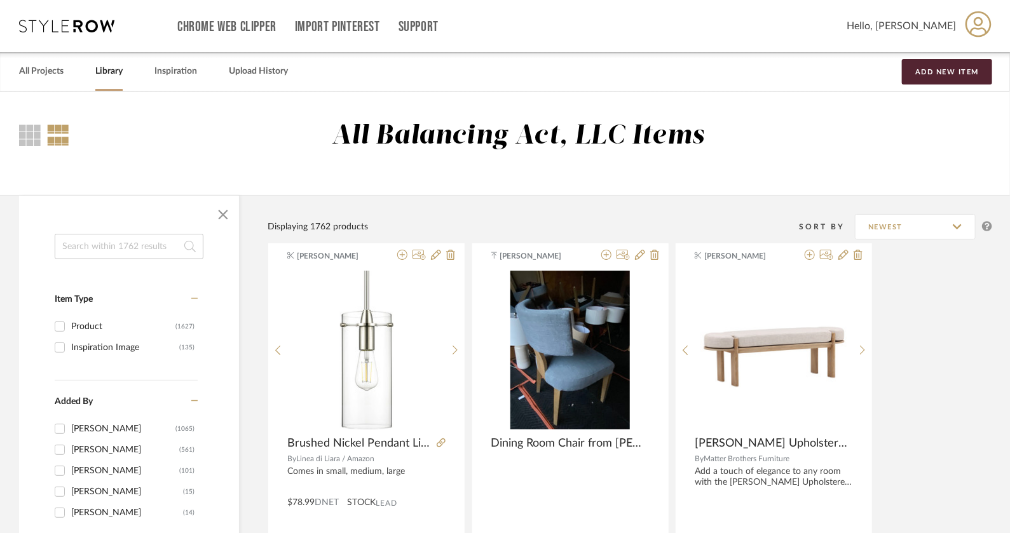
click at [98, 236] on input at bounding box center [129, 246] width 149 height 25
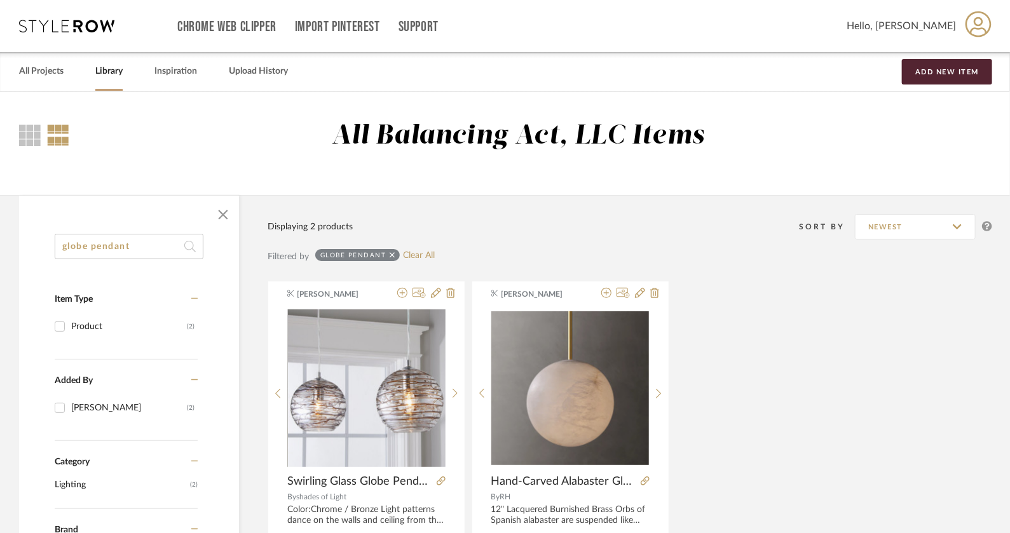
drag, startPoint x: 91, startPoint y: 248, endPoint x: 6, endPoint y: 248, distance: 85.2
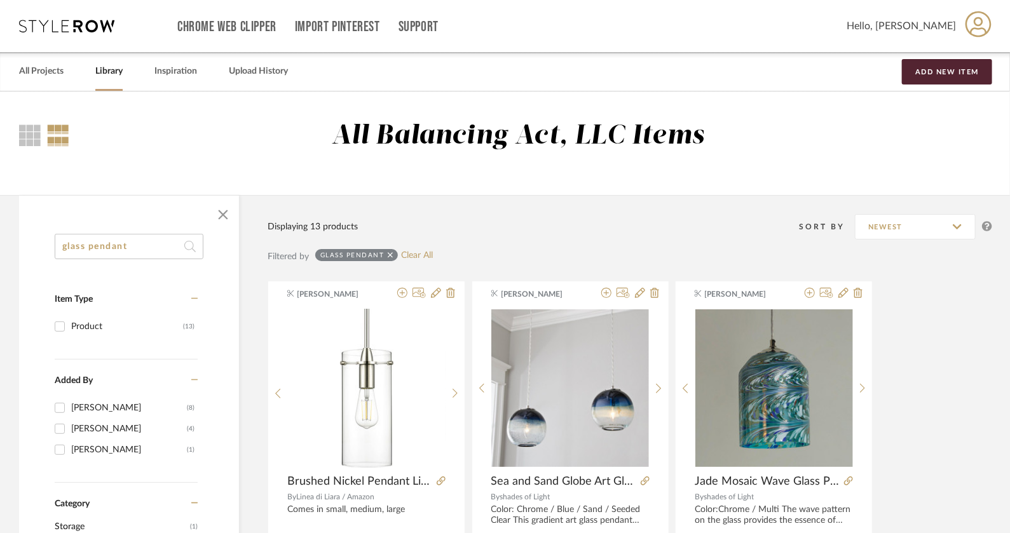
click at [144, 251] on input "glass pendant" at bounding box center [129, 246] width 149 height 25
type input "pendant light"
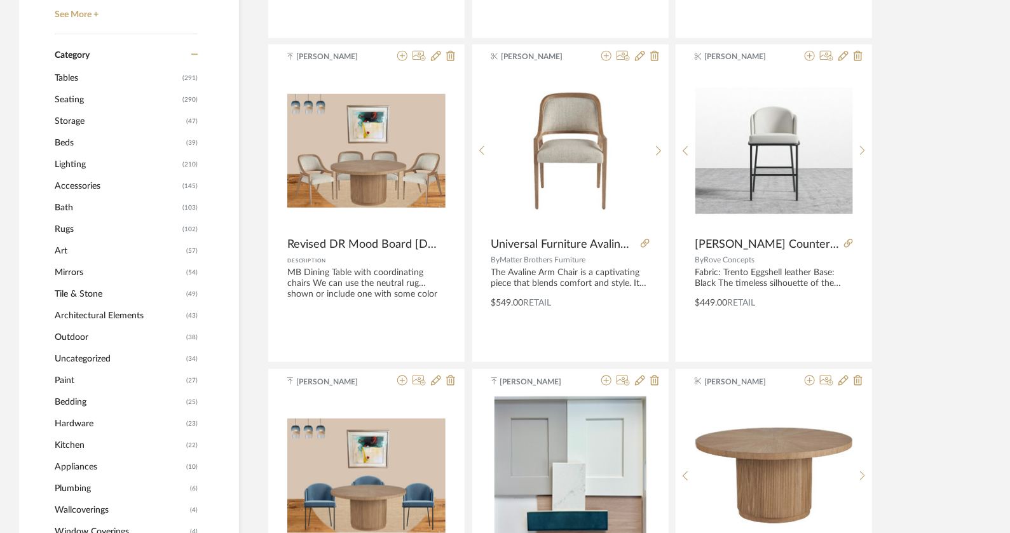
scroll to position [519, 0]
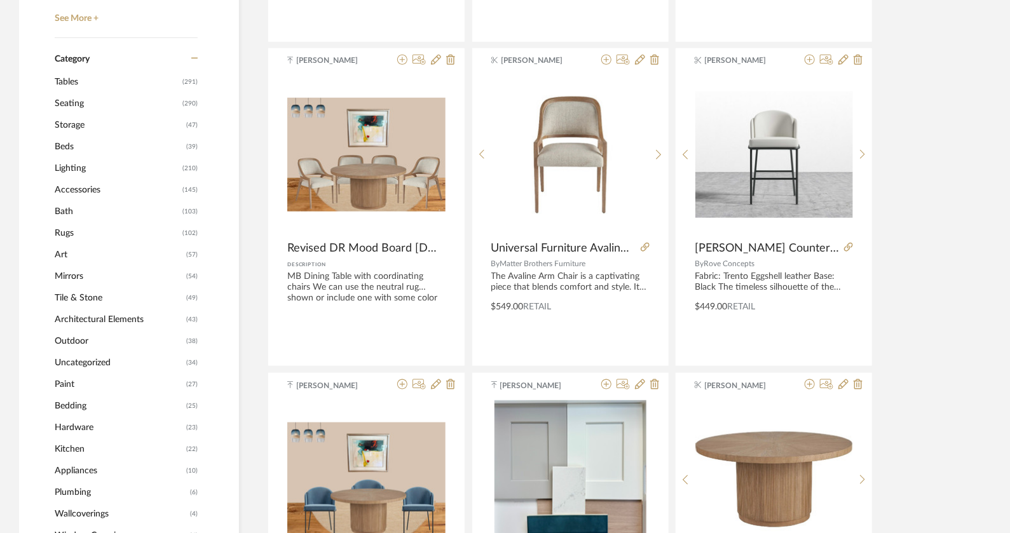
click at [74, 166] on span "Lighting" at bounding box center [117, 169] width 125 height 22
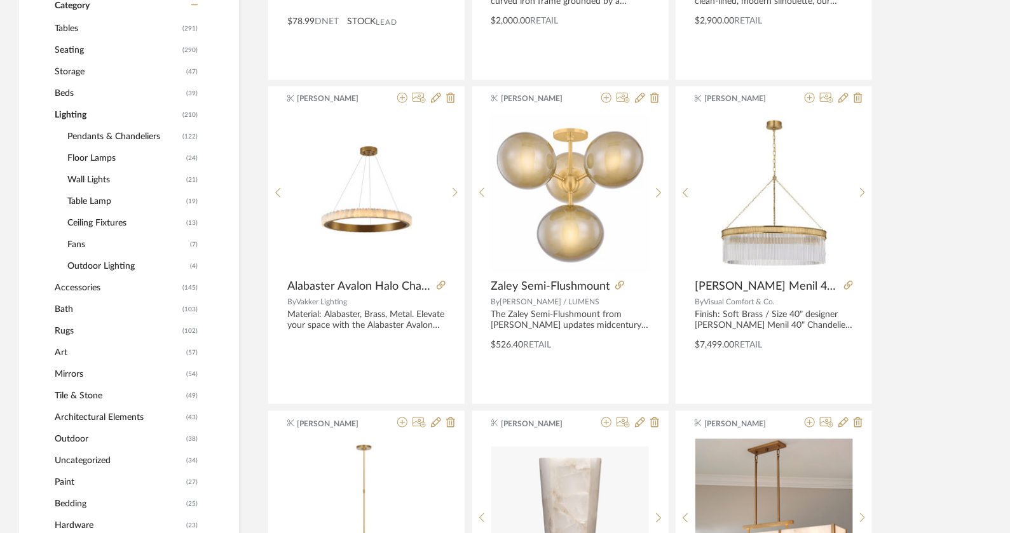
click at [114, 132] on span "Pendants & Chandeliers" at bounding box center [123, 137] width 112 height 22
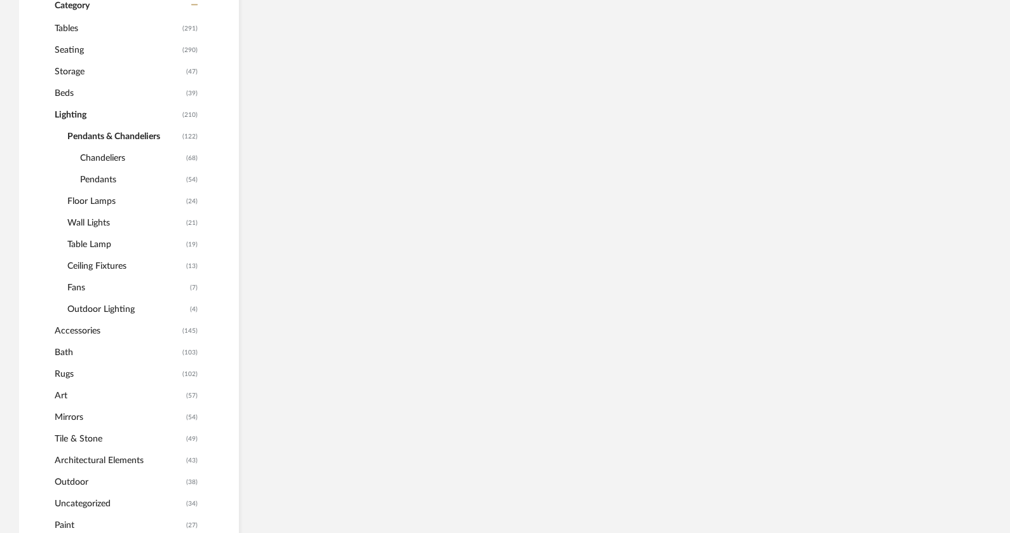
scroll to position [518, 0]
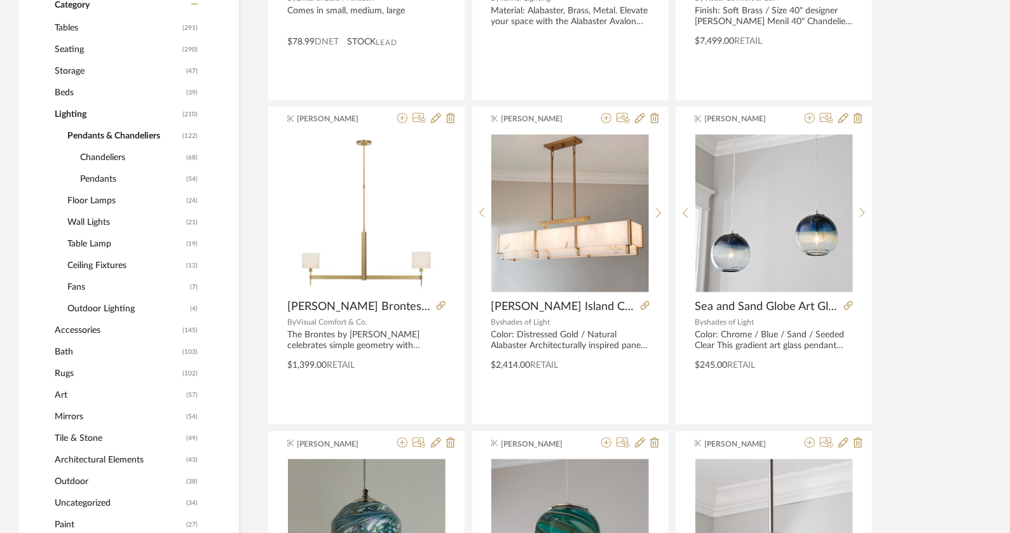
click at [110, 177] on span "Pendants" at bounding box center [131, 179] width 103 height 22
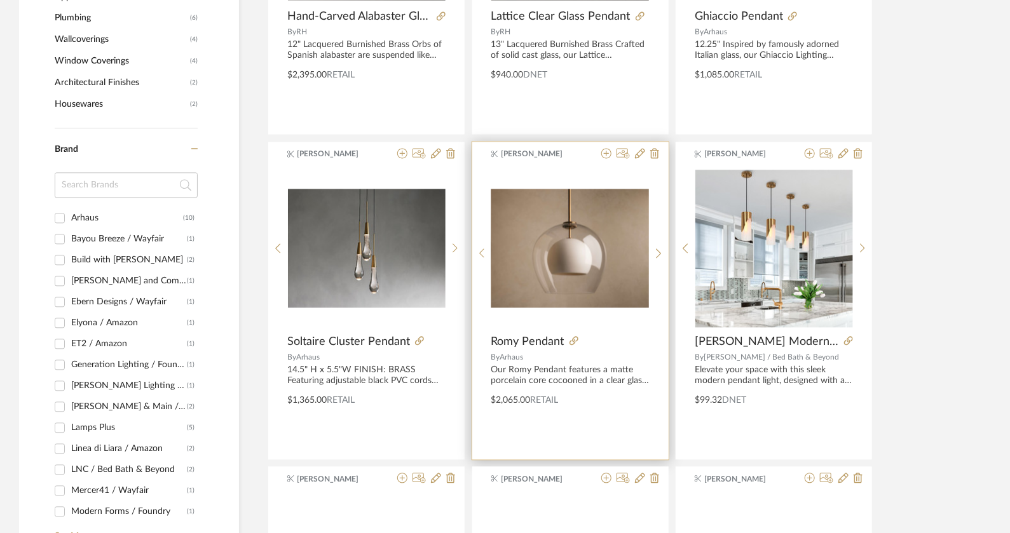
scroll to position [1144, 0]
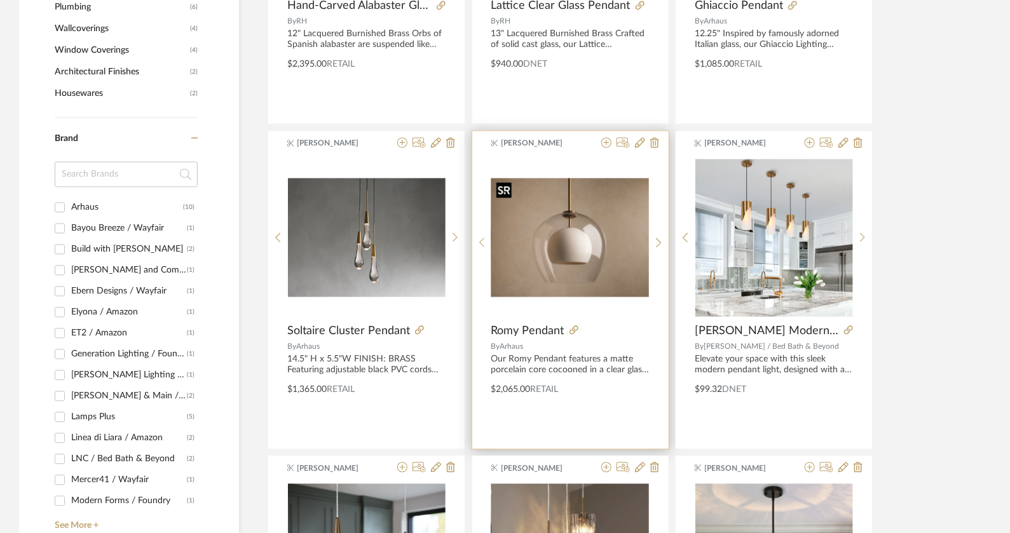
click at [584, 242] on img "0" at bounding box center [570, 237] width 158 height 118
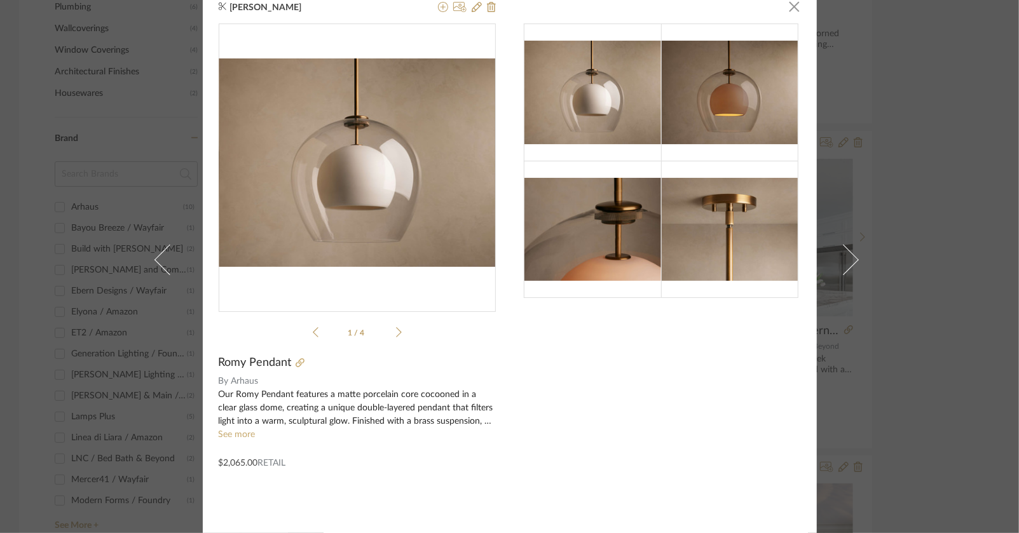
scroll to position [0, 0]
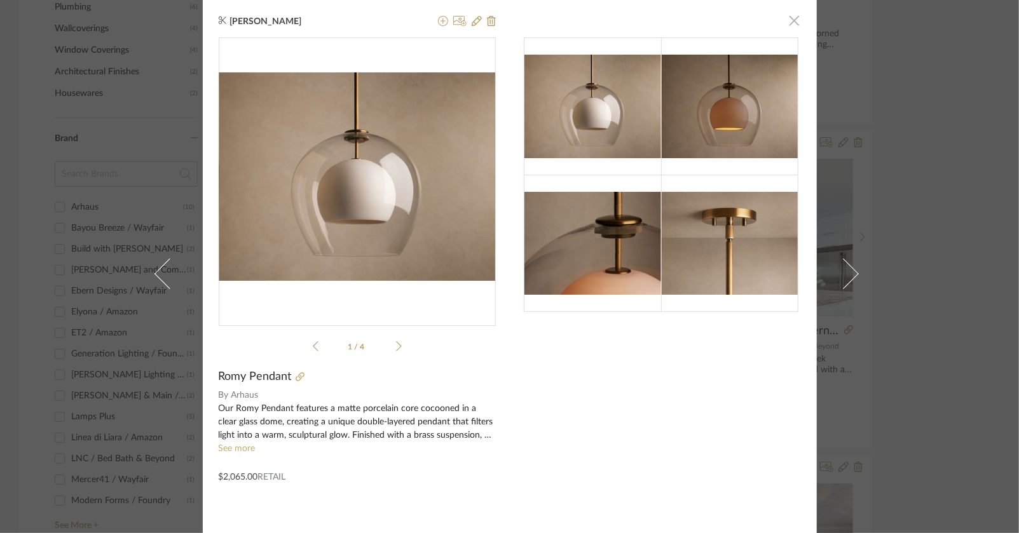
click at [791, 25] on span "button" at bounding box center [794, 20] width 25 height 25
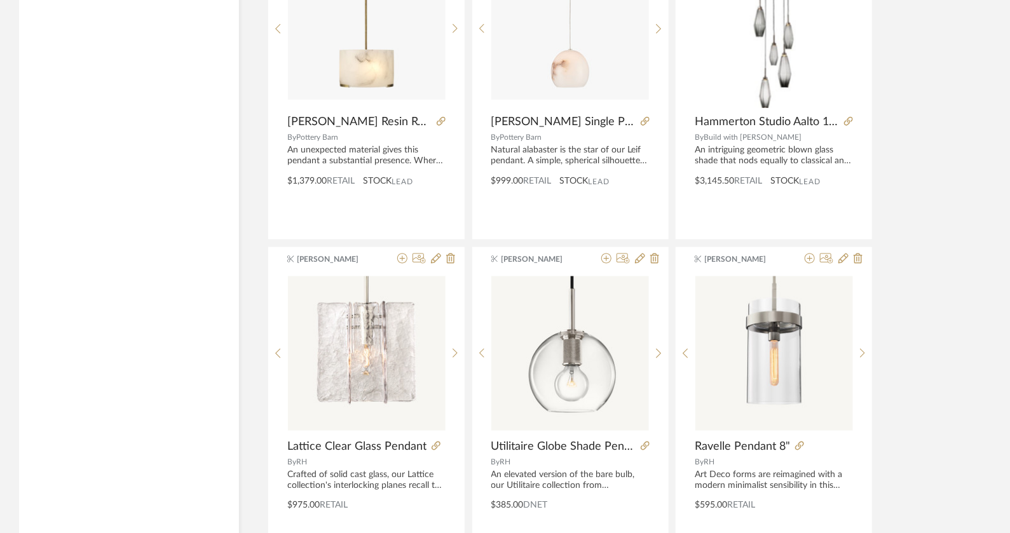
scroll to position [2992, 0]
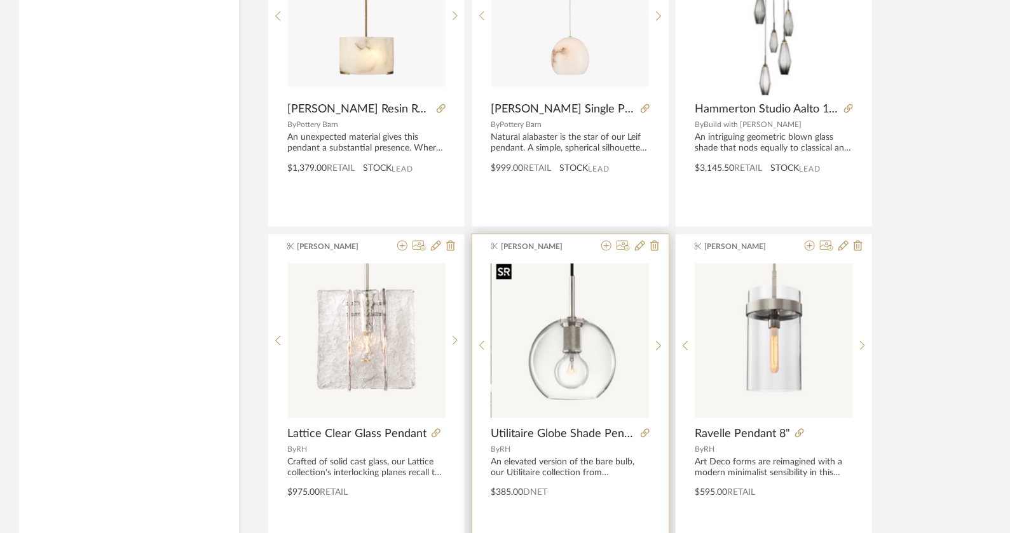
click at [598, 376] on img "0" at bounding box center [570, 341] width 158 height 154
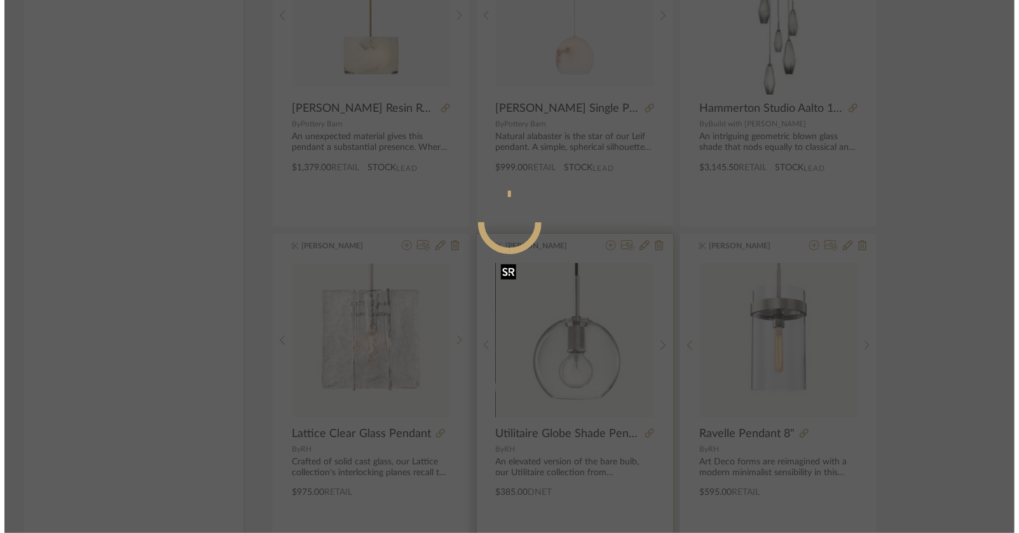
scroll to position [0, 0]
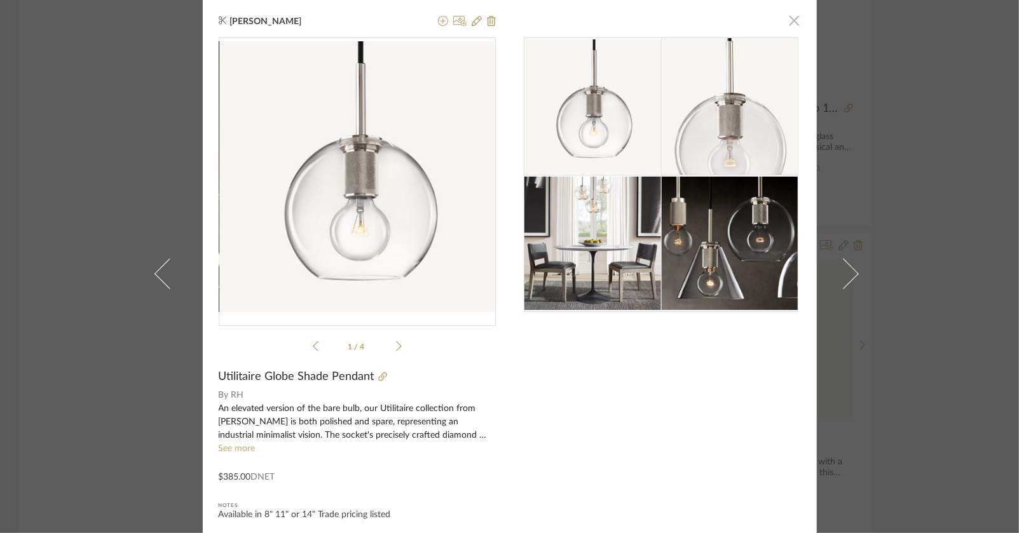
click at [788, 25] on span "button" at bounding box center [794, 20] width 25 height 25
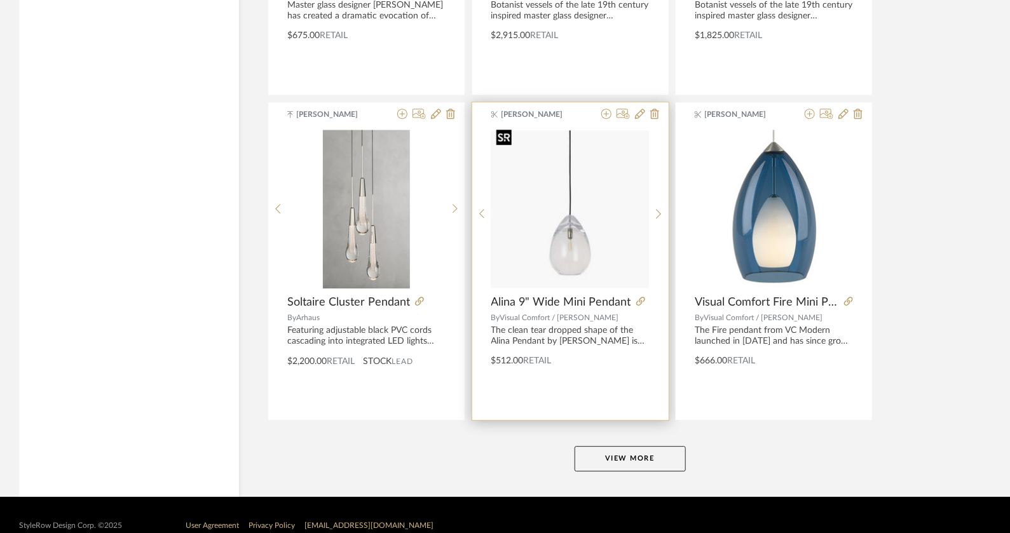
scroll to position [3786, 0]
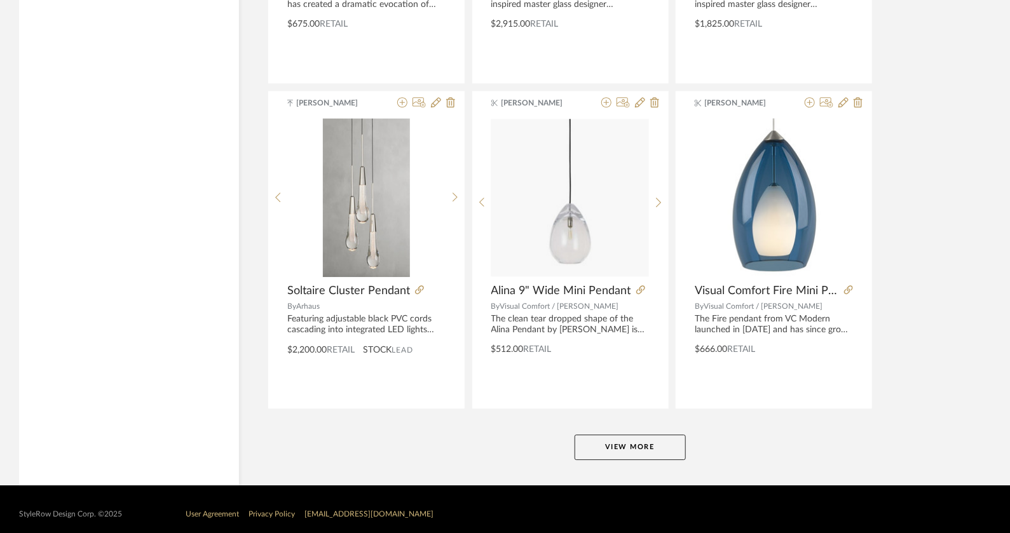
click at [607, 445] on button "View More" at bounding box center [630, 447] width 111 height 25
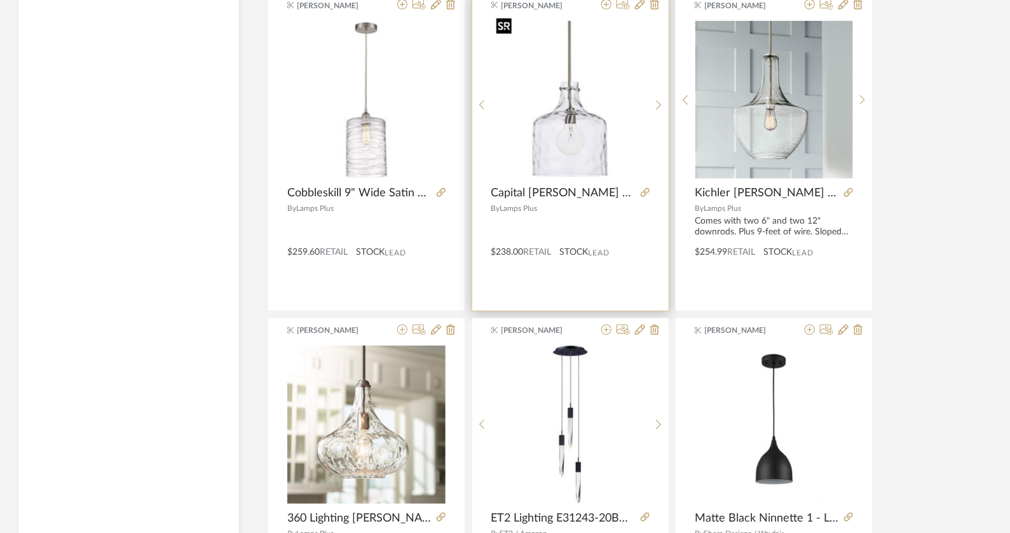
scroll to position [4860, 0]
click at [584, 130] on img "0" at bounding box center [570, 99] width 158 height 158
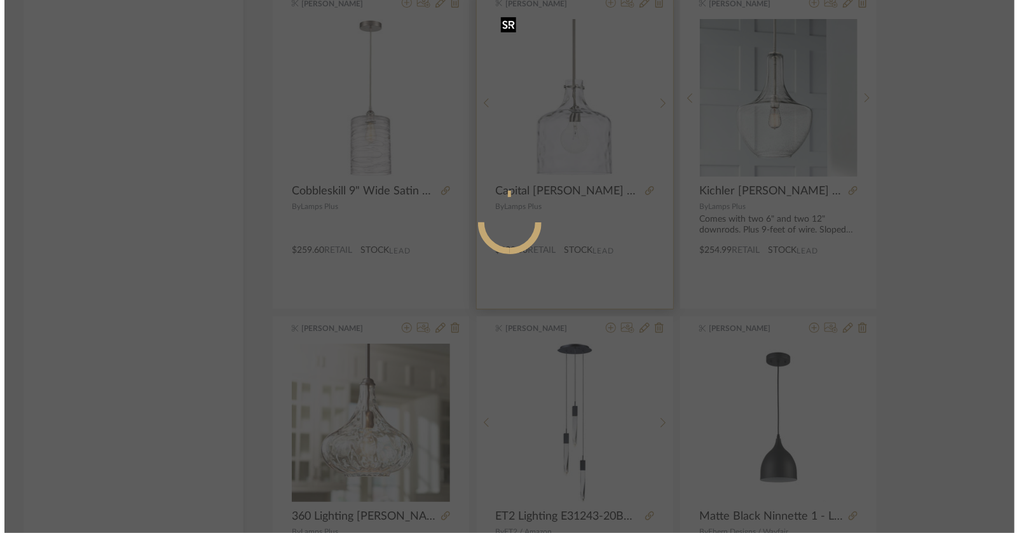
scroll to position [0, 0]
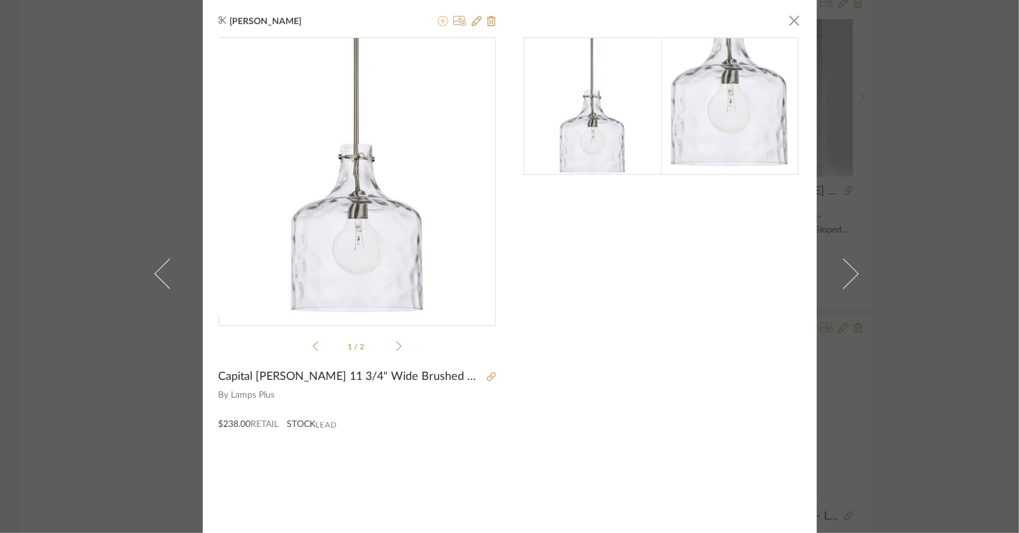
click at [439, 26] on icon at bounding box center [443, 21] width 10 height 10
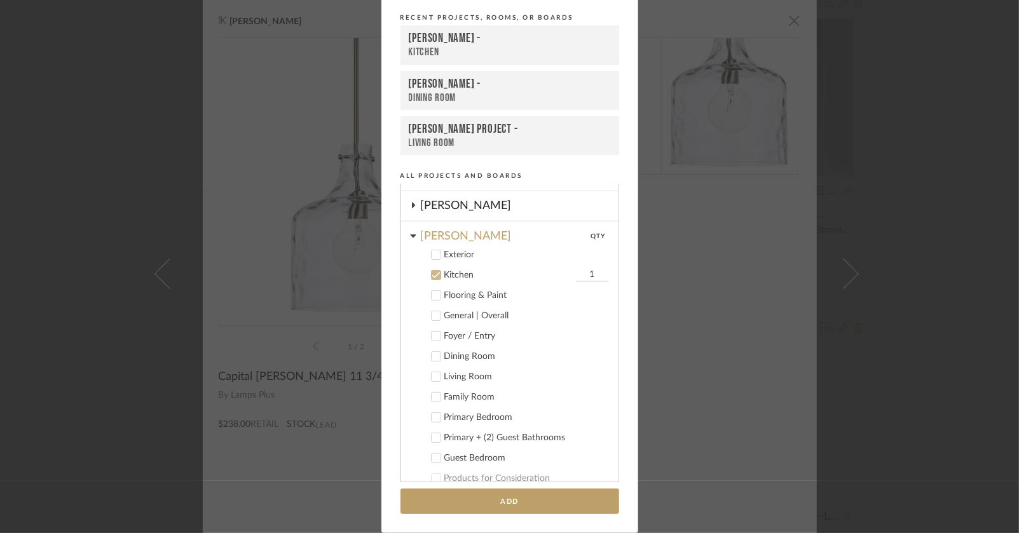
scroll to position [208, 0]
click at [428, 502] on button "Add" at bounding box center [510, 502] width 219 height 26
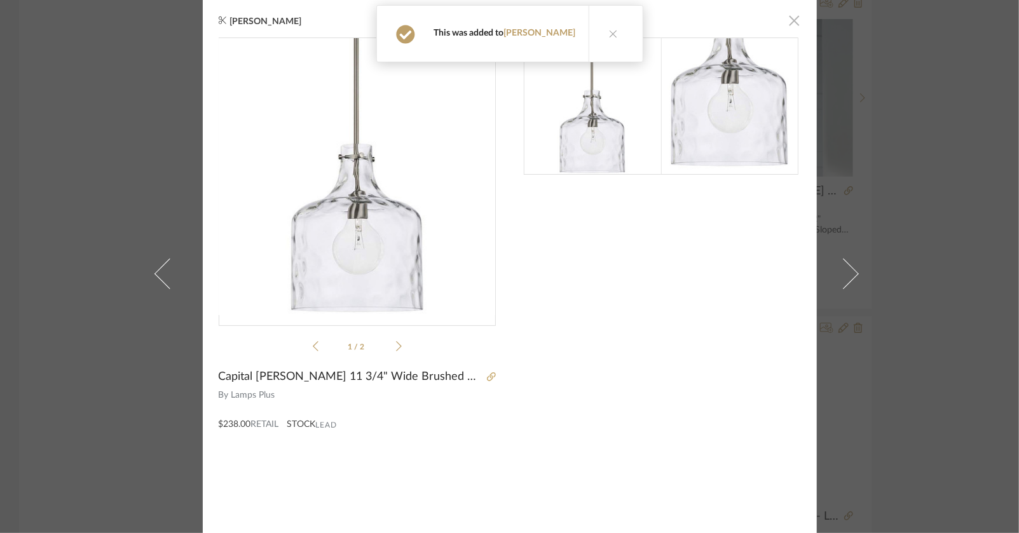
click at [789, 23] on span "button" at bounding box center [794, 20] width 25 height 25
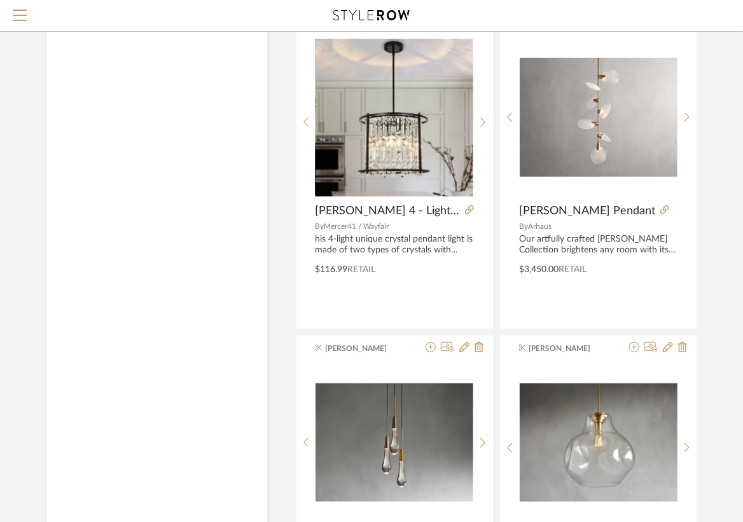
scroll to position [2481, 0]
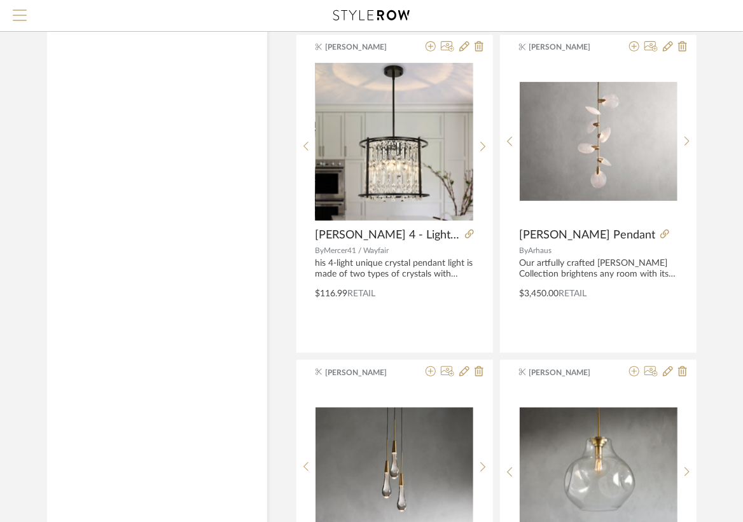
click at [23, 17] on span "Menu" at bounding box center [20, 19] width 14 height 19
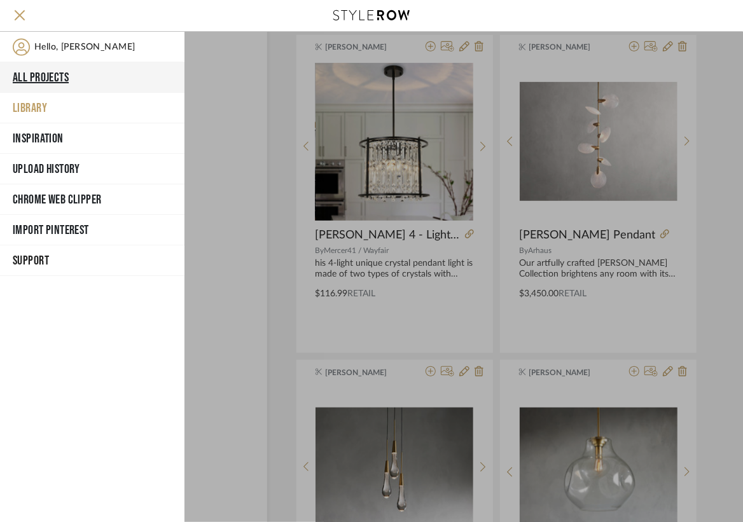
click at [65, 74] on button "All Projects" at bounding box center [92, 77] width 184 height 31
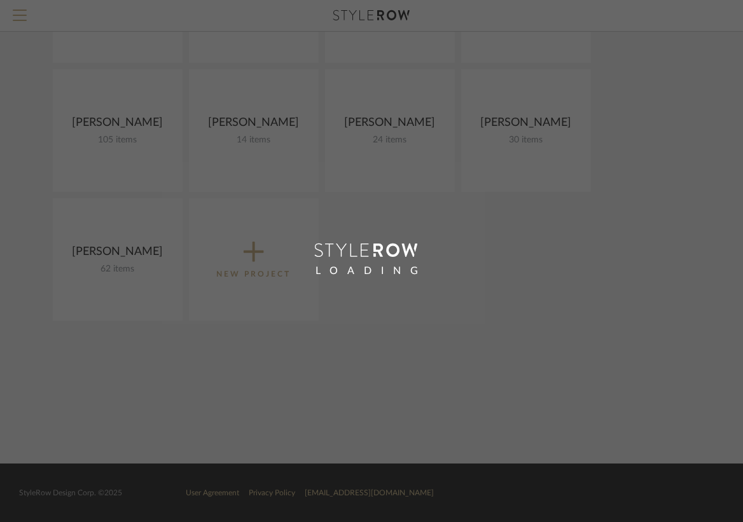
scroll to position [228, 0]
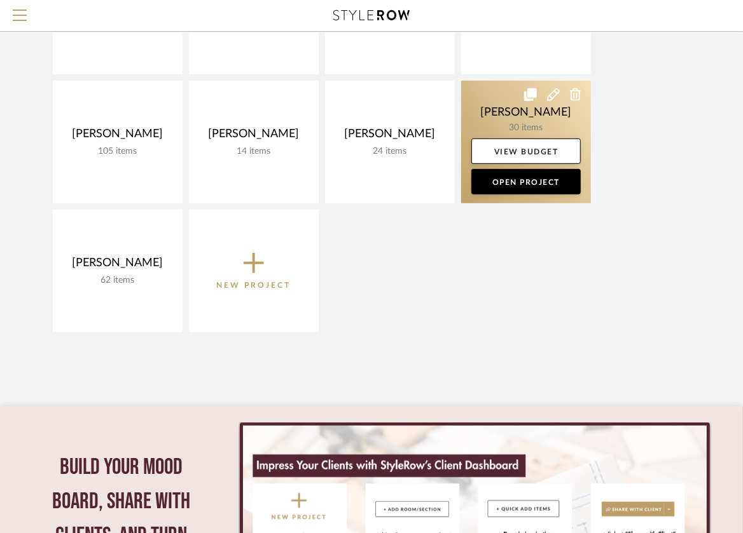
click at [534, 123] on link at bounding box center [526, 142] width 130 height 123
